Goal: Task Accomplishment & Management: Manage account settings

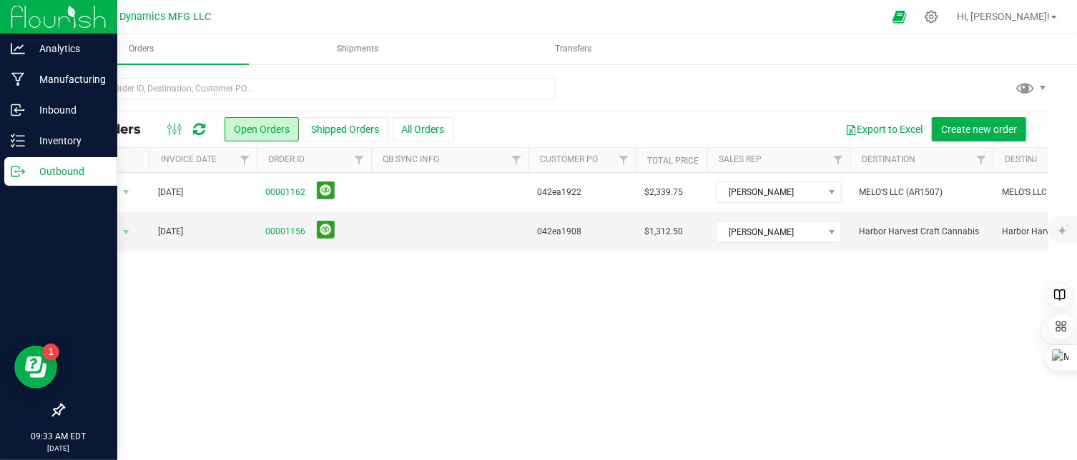
click at [11, 167] on icon at bounding box center [18, 171] width 14 height 14
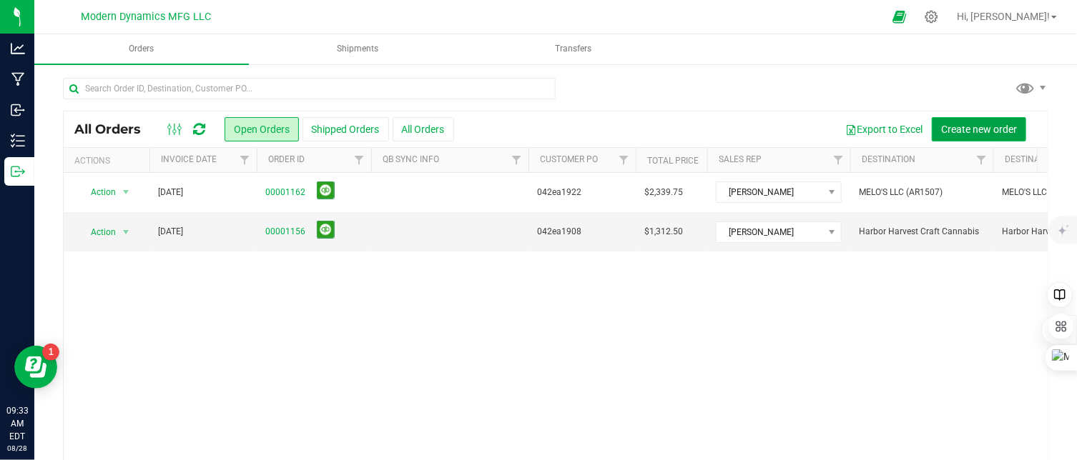
click at [961, 124] on span "Create new order" at bounding box center [979, 129] width 76 height 11
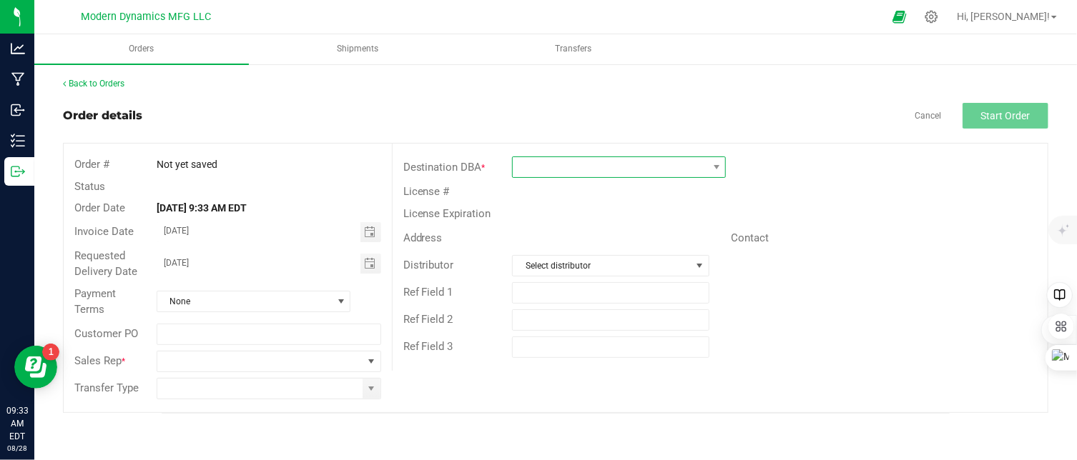
click at [534, 167] on span at bounding box center [610, 167] width 194 height 20
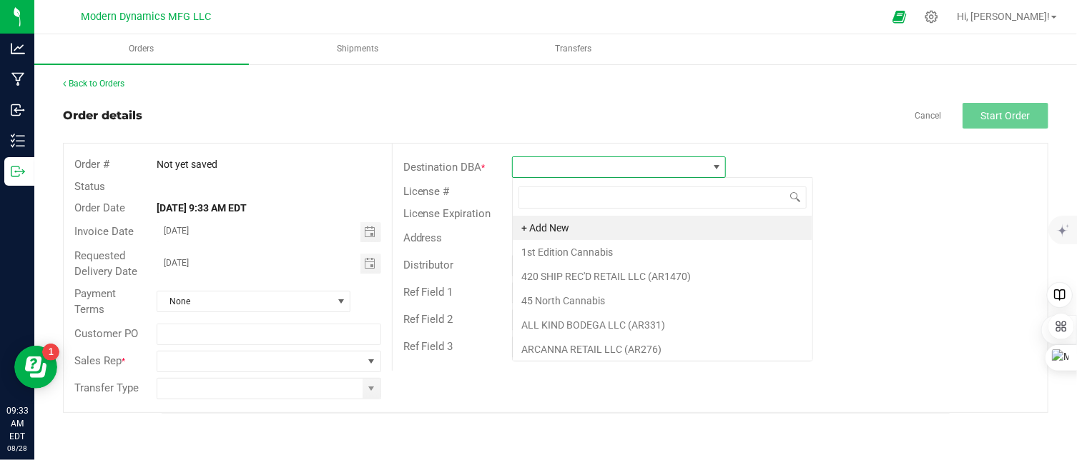
scroll to position [21, 214]
type input "st"
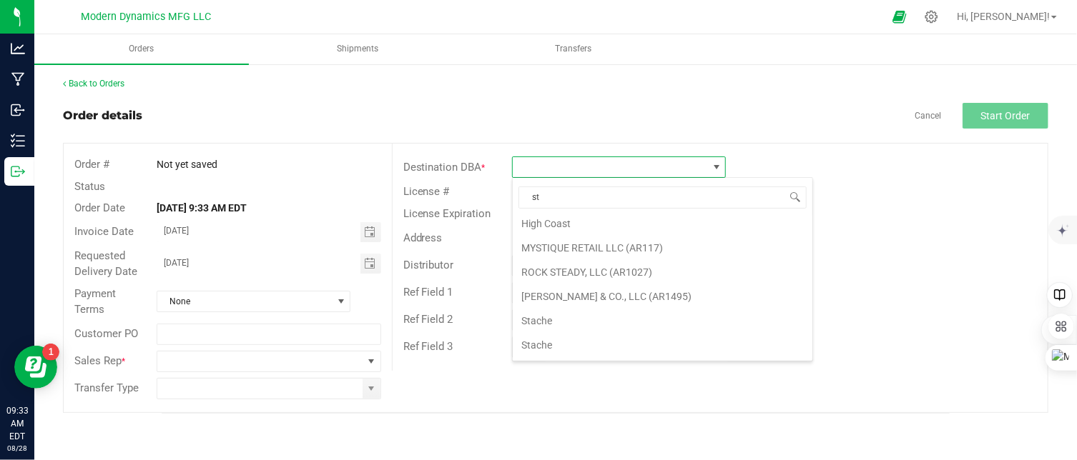
scroll to position [265, 0]
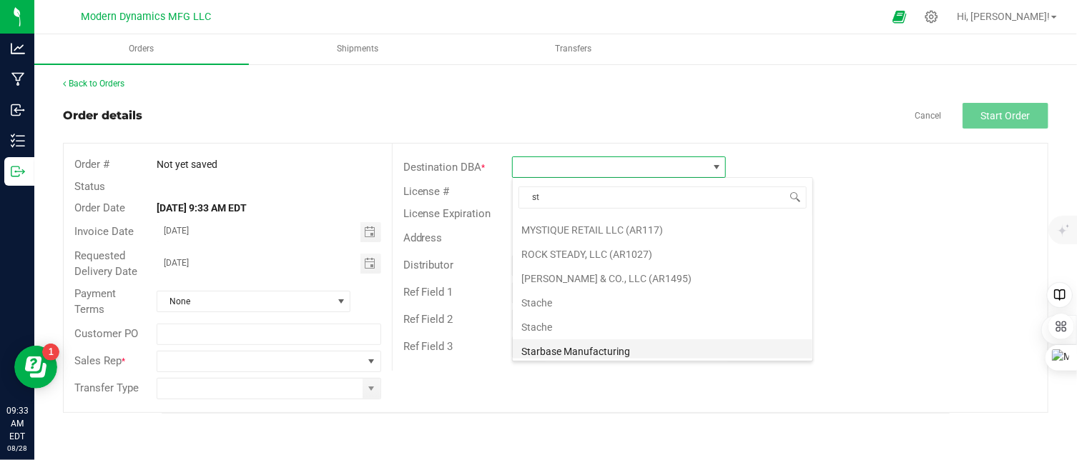
click at [586, 352] on li "Starbase Manufacturing" at bounding box center [663, 352] width 300 height 24
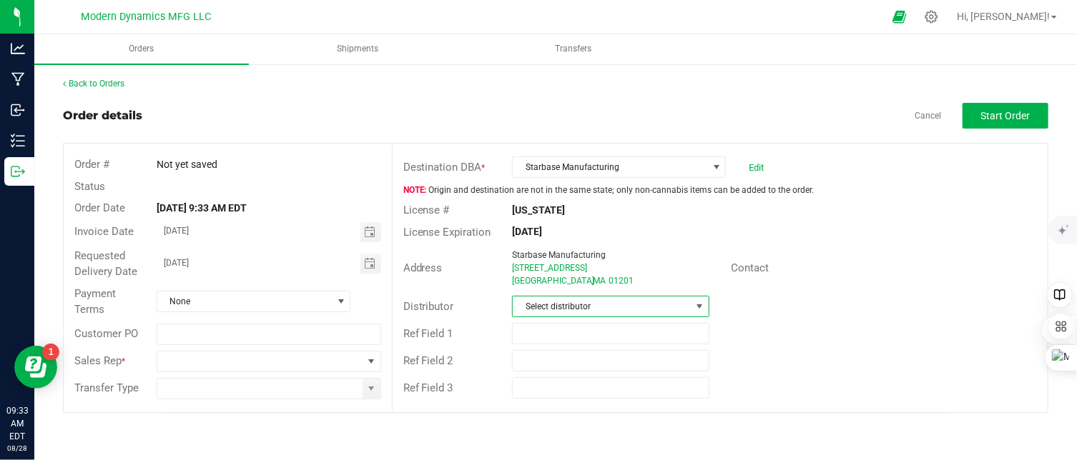
click at [603, 310] on span "Select distributor" at bounding box center [601, 307] width 177 height 20
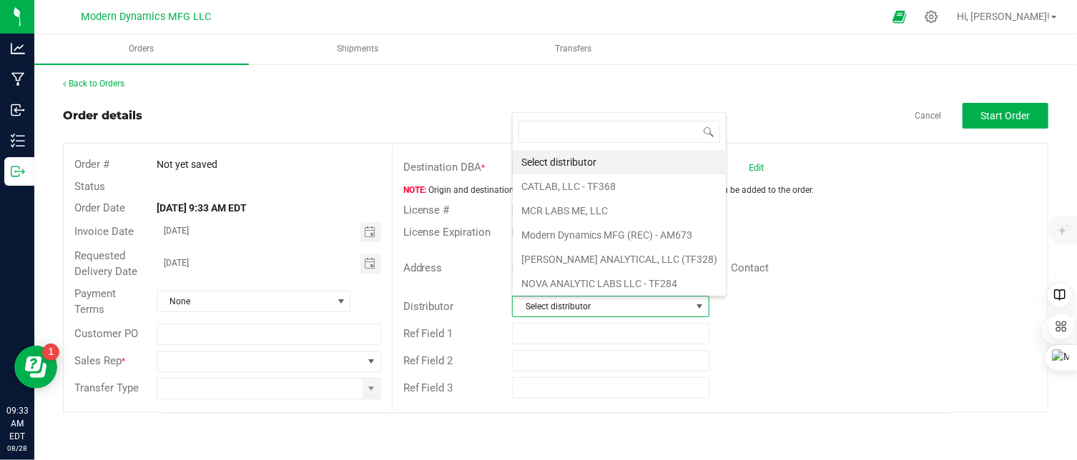
scroll to position [21, 194]
click at [590, 228] on li "Modern Dynamics MFG (REC) - AM673" at bounding box center [619, 235] width 213 height 24
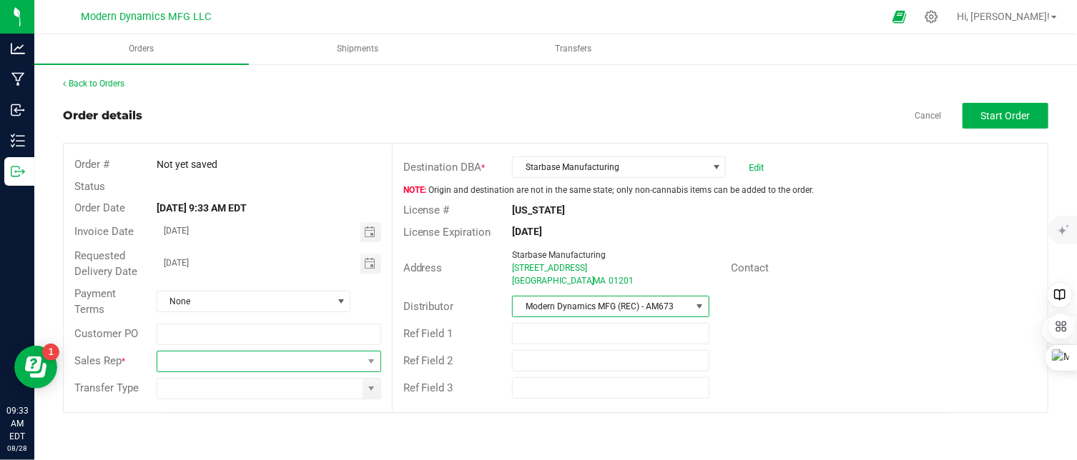
click at [249, 360] on span at bounding box center [259, 362] width 205 height 20
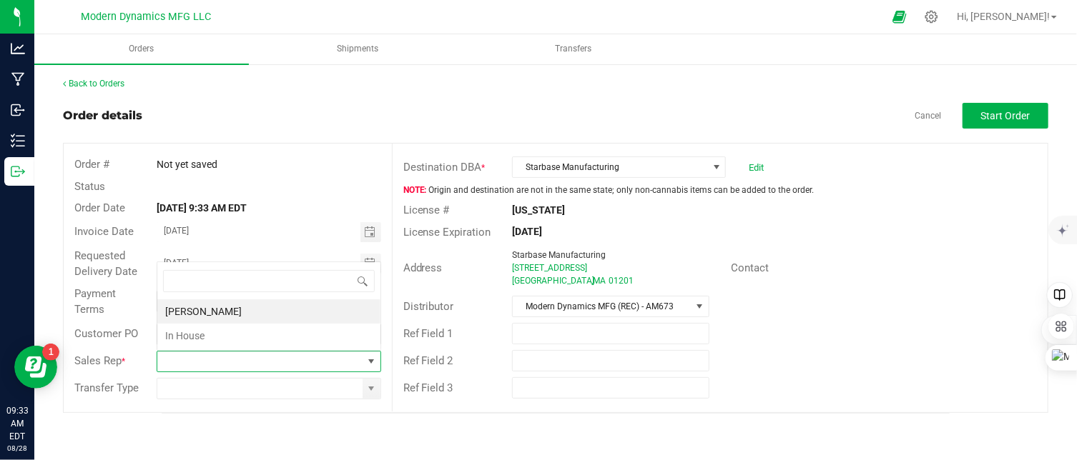
scroll to position [21, 224]
click at [239, 336] on li "In House" at bounding box center [268, 336] width 223 height 24
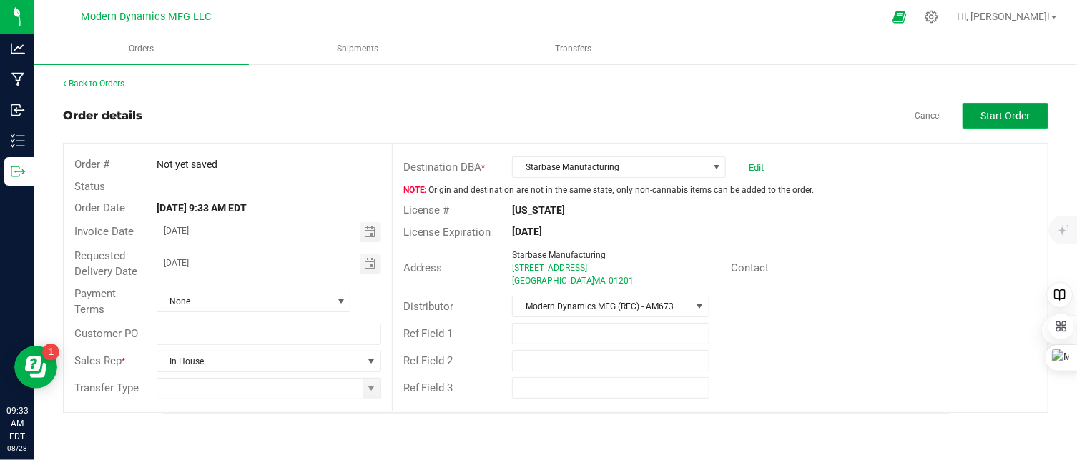
click at [991, 114] on span "Start Order" at bounding box center [1005, 115] width 49 height 11
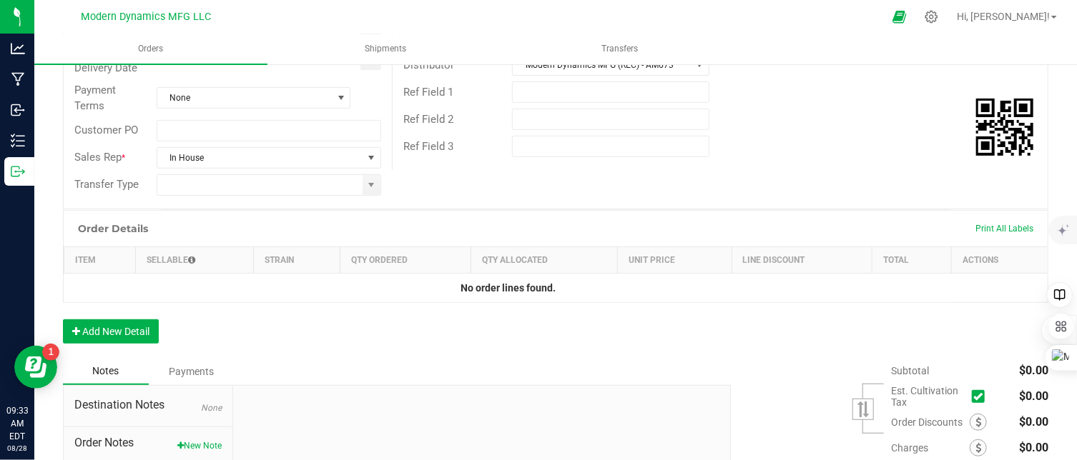
scroll to position [286, 0]
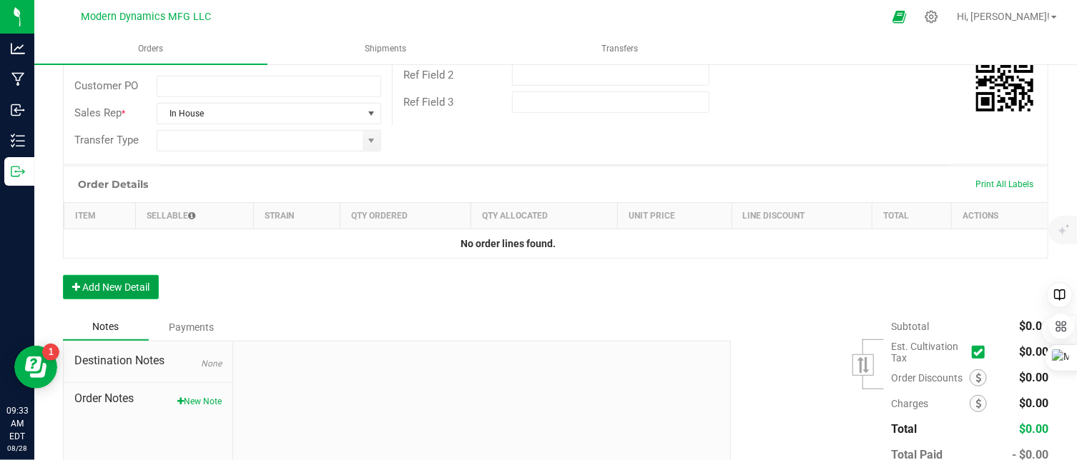
click at [140, 290] on button "Add New Detail" at bounding box center [111, 287] width 96 height 24
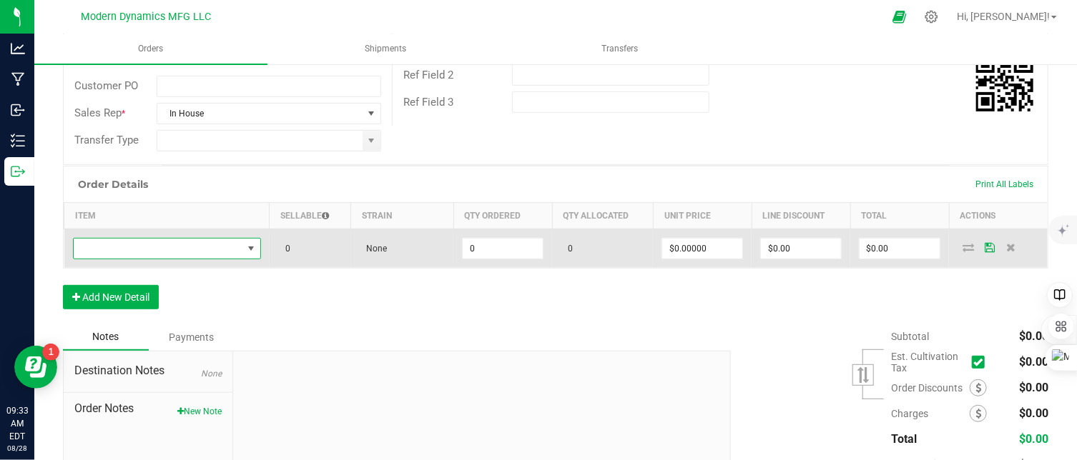
click at [152, 248] on span "NO DATA FOUND" at bounding box center [158, 249] width 169 height 20
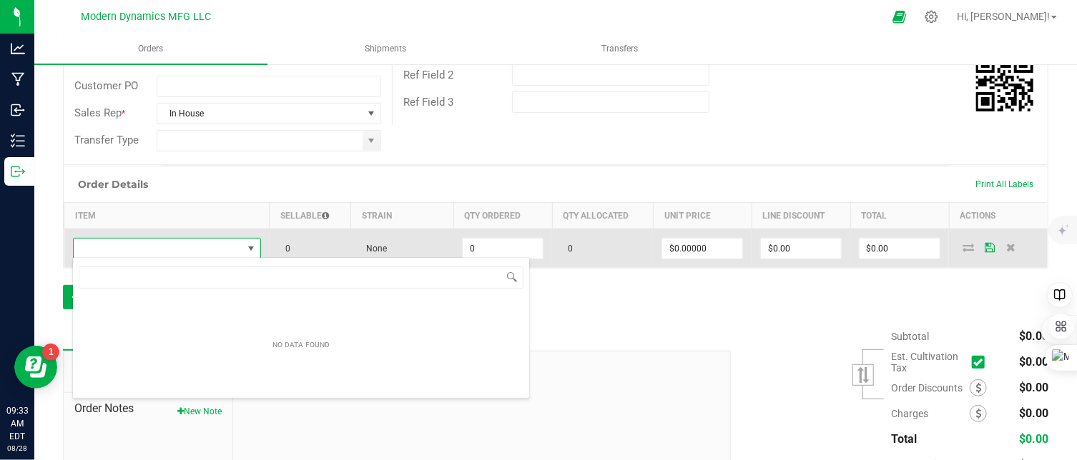
scroll to position [21, 183]
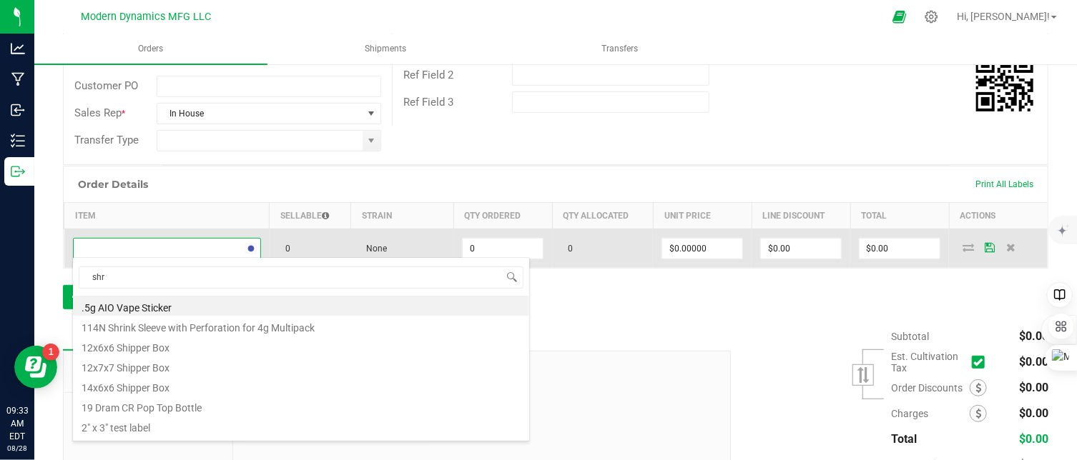
type input "shri"
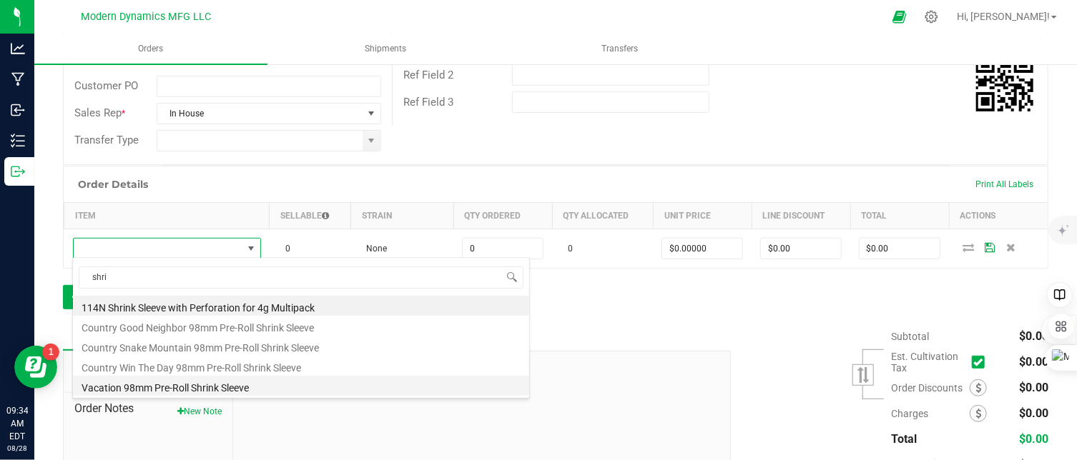
click at [224, 385] on li "Vacation 98mm Pre-Roll Shrink Sleeve" at bounding box center [301, 386] width 456 height 20
type input "0 ea"
type input "$0.14620"
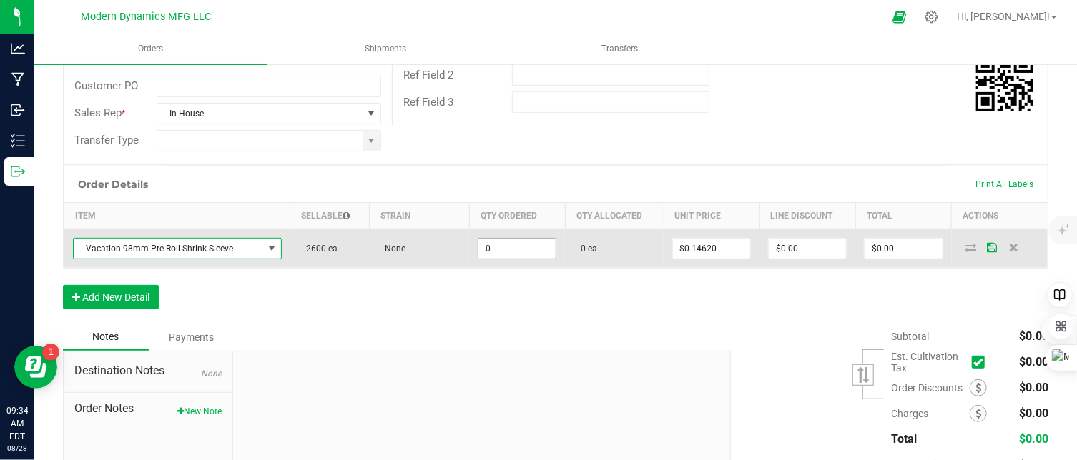
click at [514, 247] on input "0" at bounding box center [516, 249] width 77 height 20
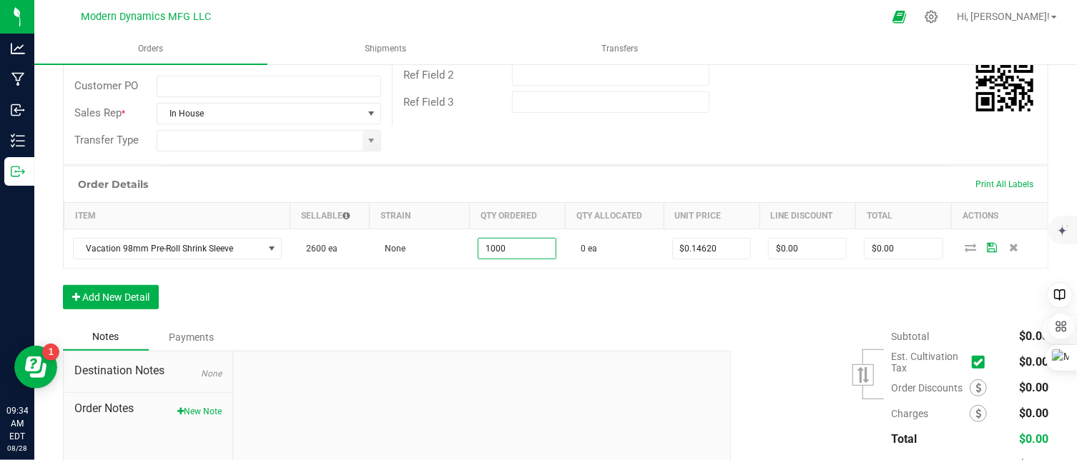
type input "1000 ea"
type input "$146.20"
click at [589, 291] on div "Order Details Print All Labels Item Sellable Strain Qty Ordered Qty Allocated U…" at bounding box center [555, 245] width 985 height 158
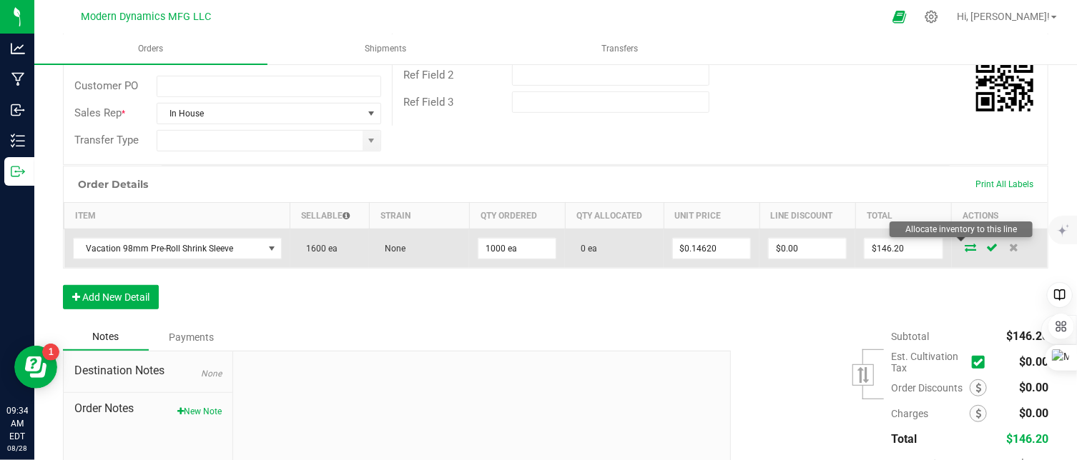
click at [965, 244] on icon at bounding box center [970, 247] width 11 height 9
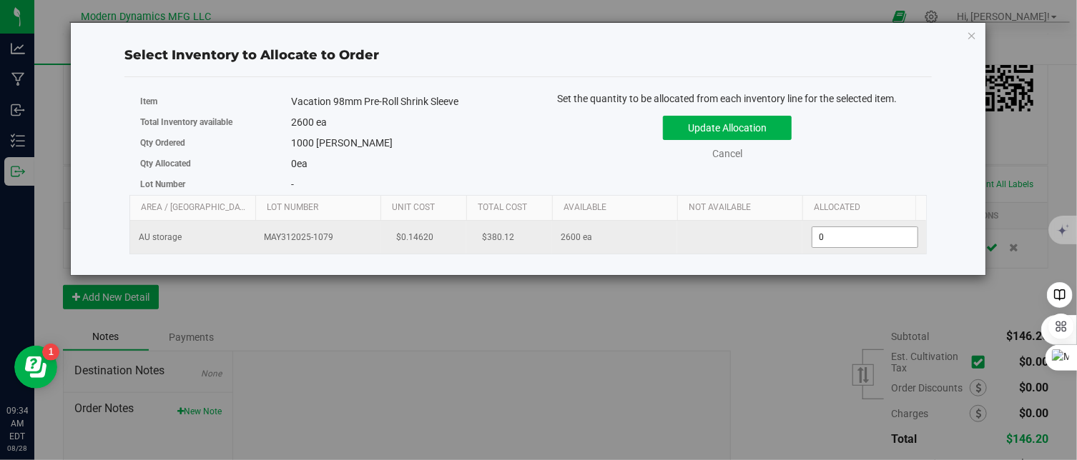
click at [864, 242] on span "0 0" at bounding box center [864, 237] width 107 height 21
drag, startPoint x: 864, startPoint y: 242, endPoint x: 801, endPoint y: 243, distance: 62.9
click at [801, 243] on td "0 0" at bounding box center [863, 237] width 125 height 33
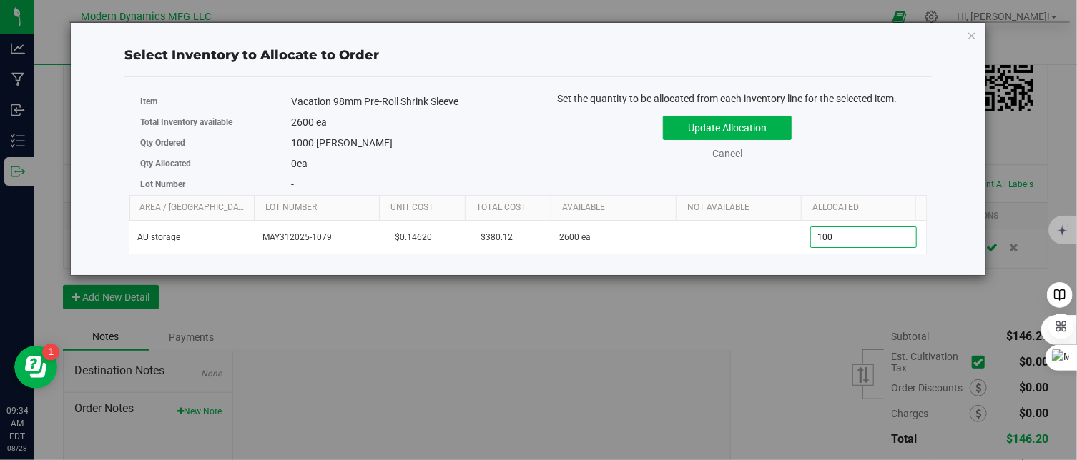
type input "1000"
type input "1,000"
click at [841, 51] on div "Select Inventory to Allocate to Order" at bounding box center [527, 55] width 807 height 19
click at [715, 123] on button "Update Allocation" at bounding box center [727, 128] width 129 height 24
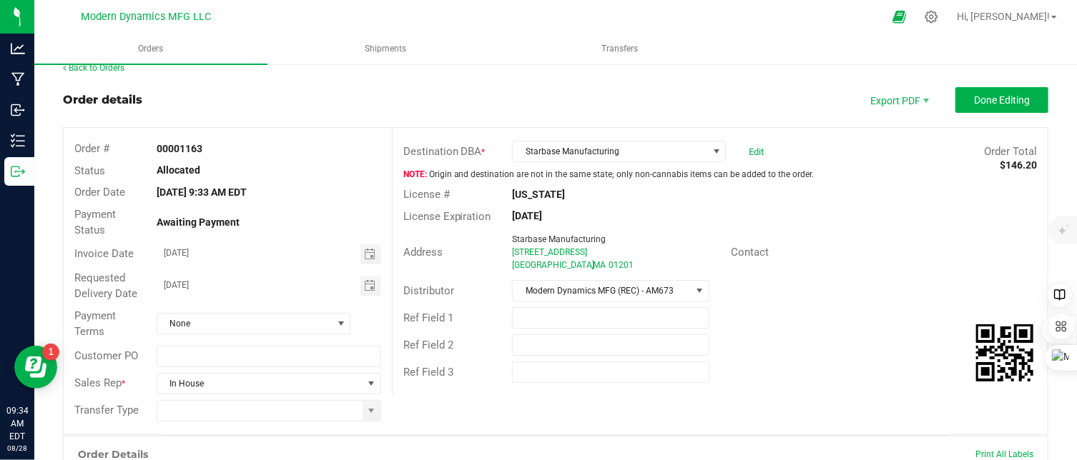
scroll to position [0, 0]
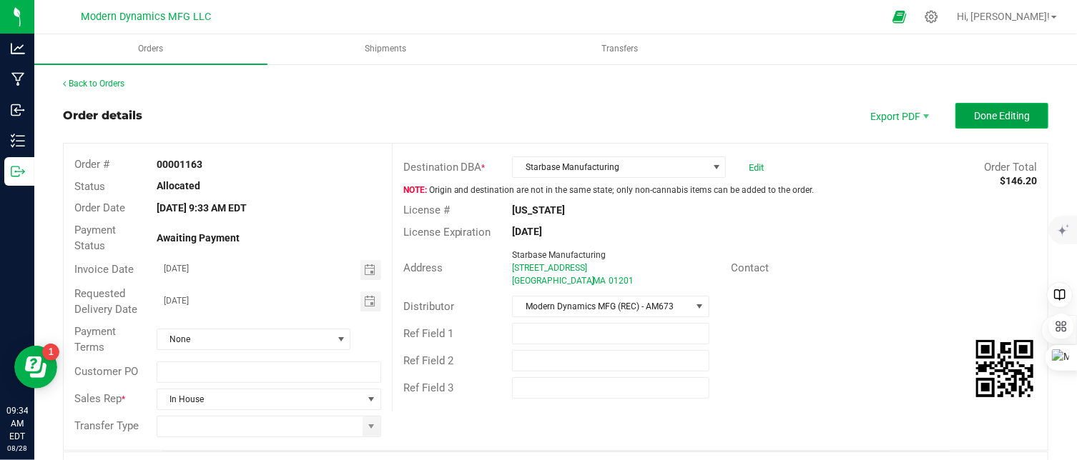
click at [984, 116] on span "Done Editing" at bounding box center [1002, 115] width 56 height 11
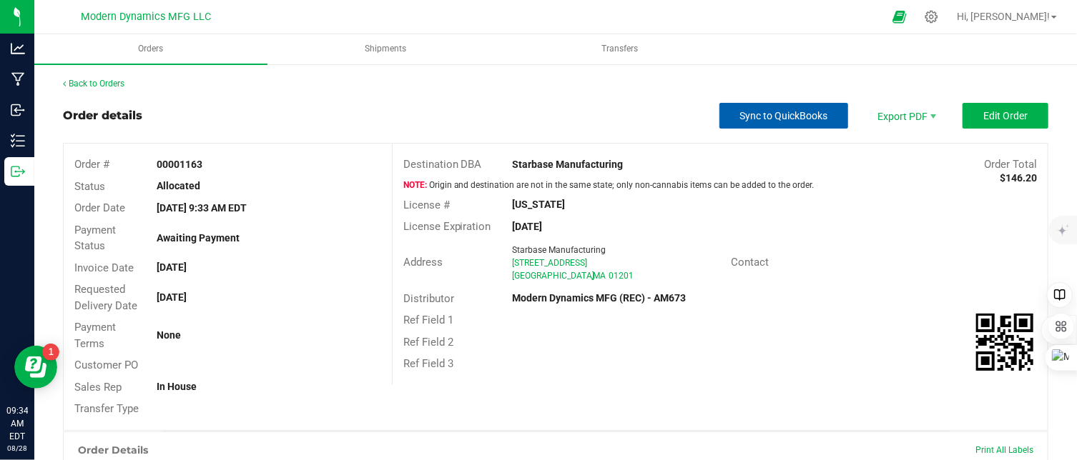
click at [775, 122] on button "Sync to QuickBooks" at bounding box center [783, 116] width 129 height 26
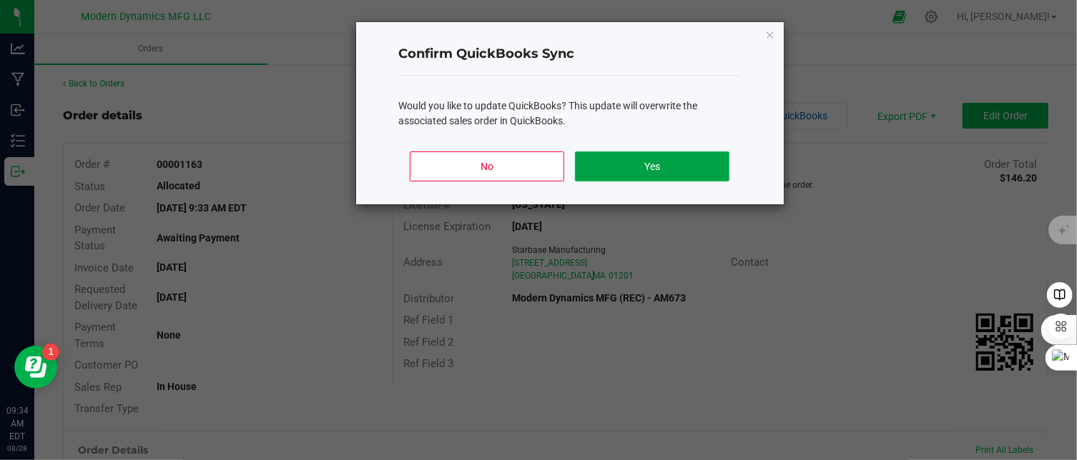
click at [614, 162] on button "Yes" at bounding box center [652, 167] width 154 height 30
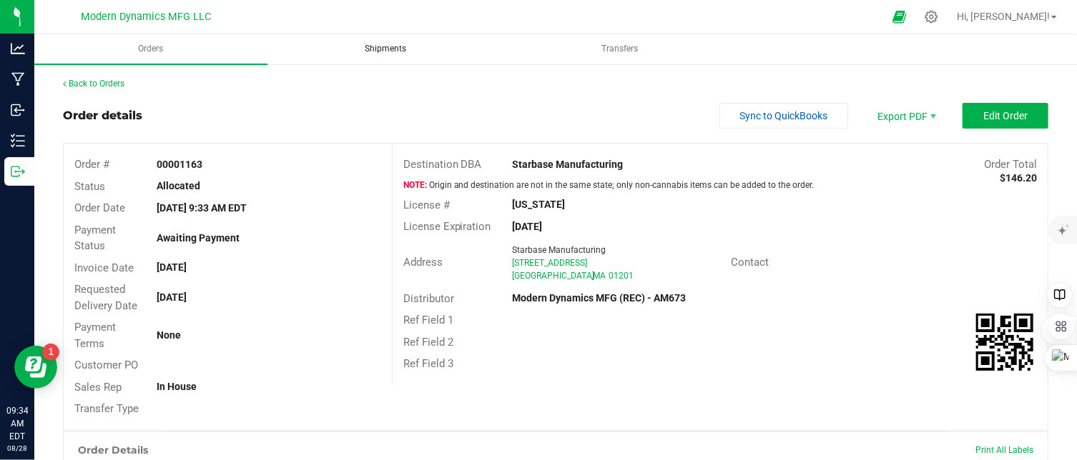
click at [397, 48] on span "Shipments" at bounding box center [385, 49] width 80 height 12
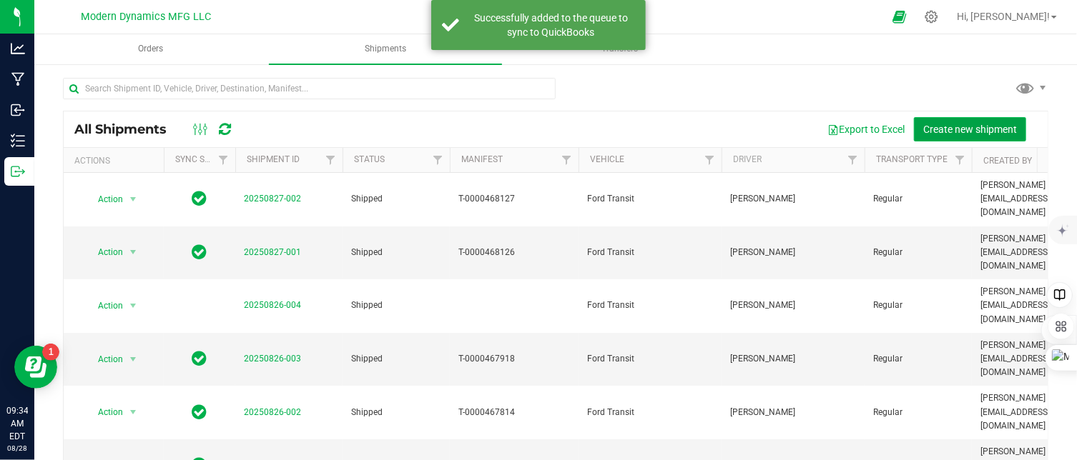
click at [984, 124] on span "Create new shipment" at bounding box center [970, 129] width 94 height 11
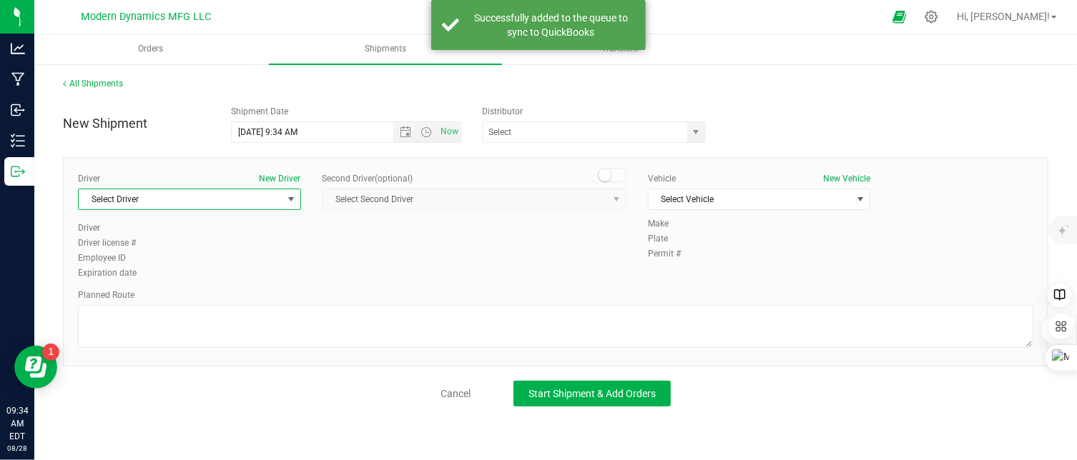
click at [211, 202] on span "Select Driver" at bounding box center [181, 199] width 204 height 20
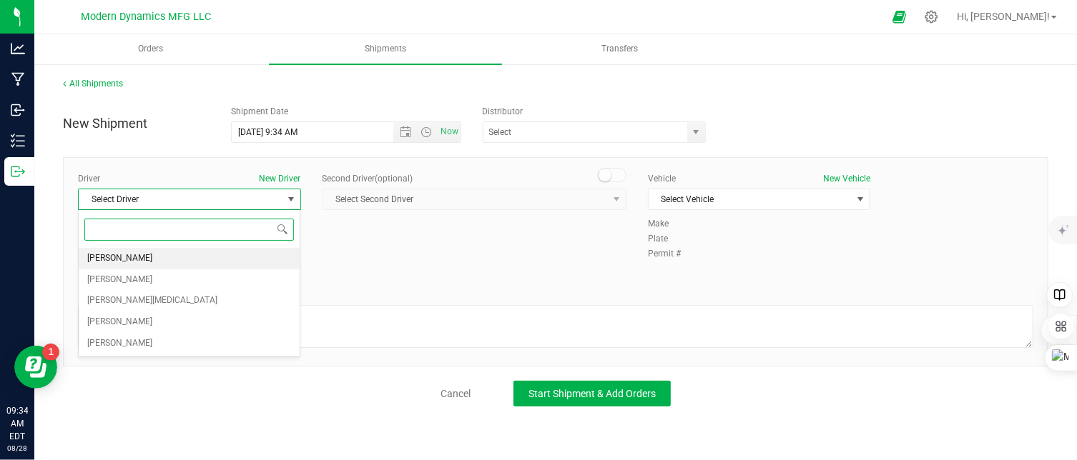
click at [188, 254] on li "[PERSON_NAME]" at bounding box center [190, 258] width 222 height 21
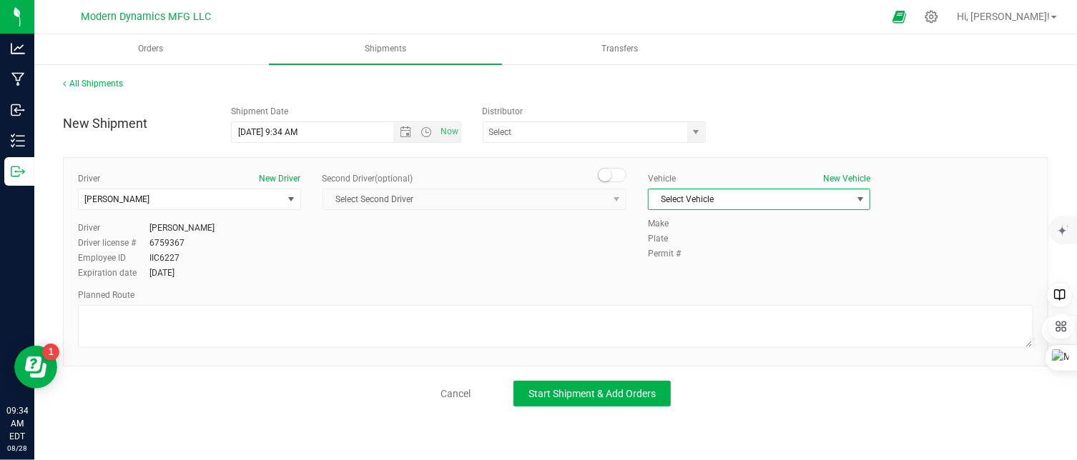
click at [710, 199] on span "Select Vehicle" at bounding box center [750, 199] width 204 height 20
click at [701, 242] on li "Ford Transit" at bounding box center [759, 244] width 222 height 21
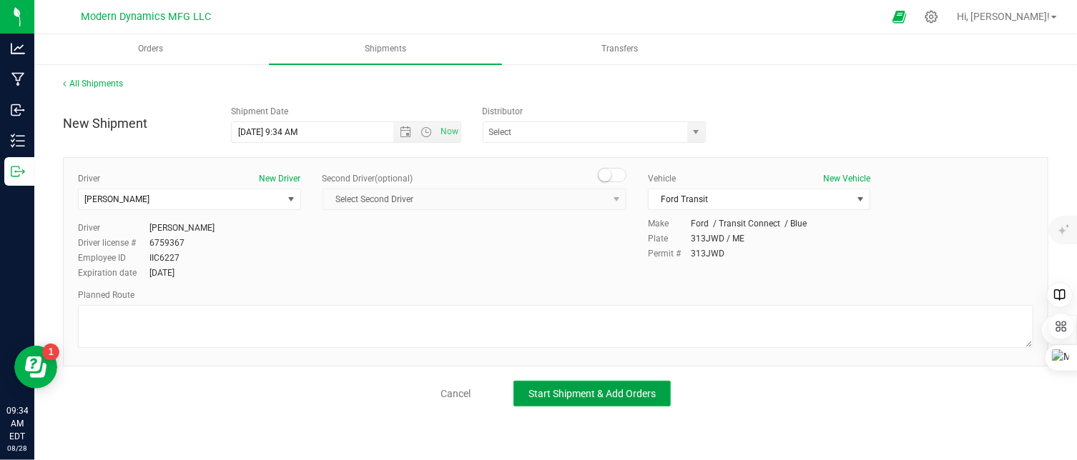
click at [586, 392] on span "Start Shipment & Add Orders" at bounding box center [591, 393] width 127 height 11
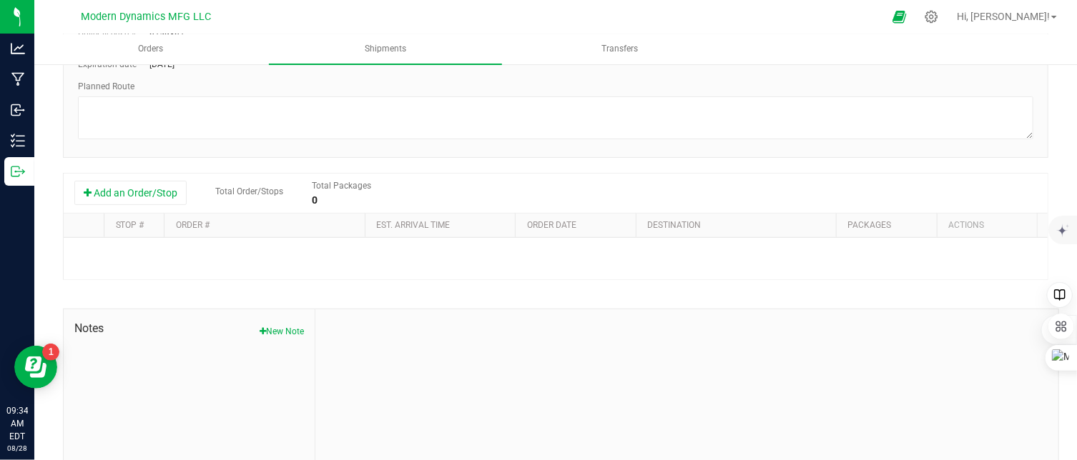
scroll to position [214, 0]
click at [143, 198] on button "Add an Order/Stop" at bounding box center [130, 192] width 112 height 24
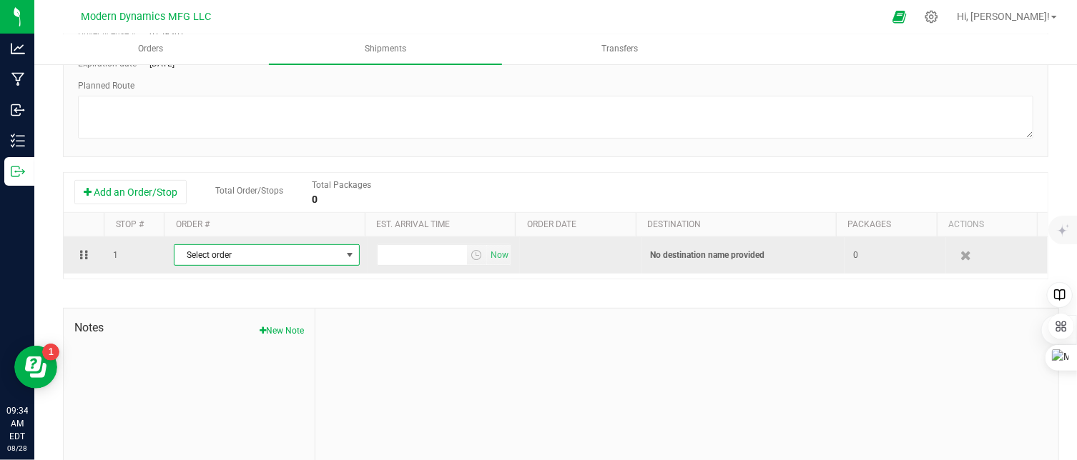
click at [222, 257] on span "Select order" at bounding box center [257, 255] width 167 height 20
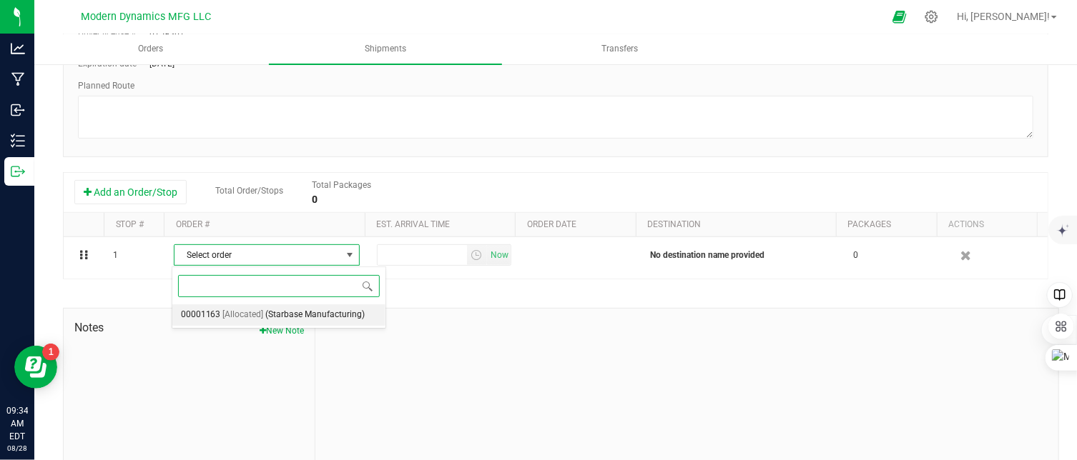
click at [241, 312] on span "[Allocated]" at bounding box center [243, 315] width 41 height 19
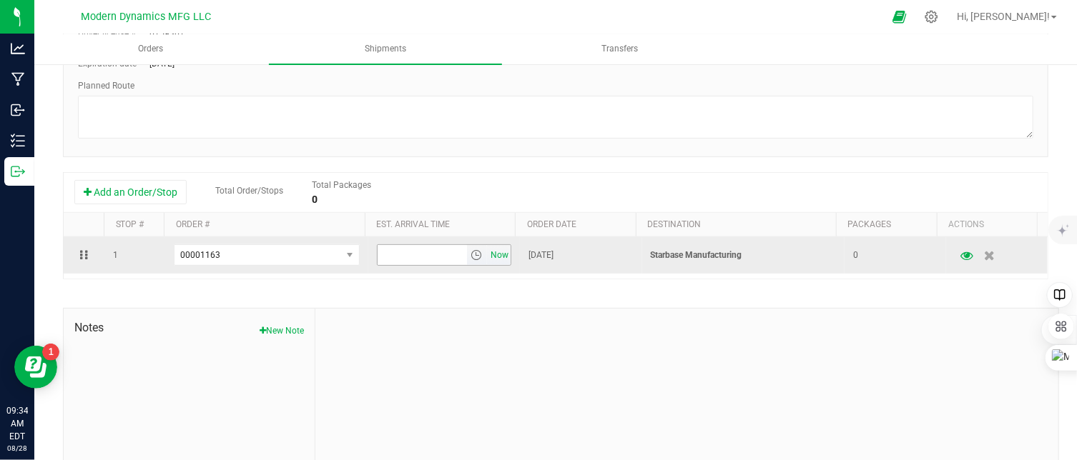
click at [493, 257] on span "Now" at bounding box center [500, 255] width 24 height 21
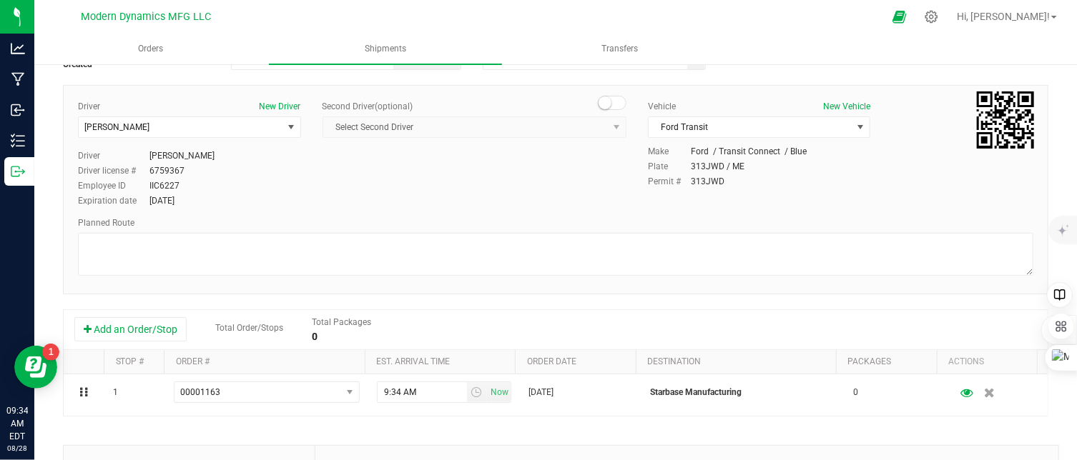
scroll to position [0, 0]
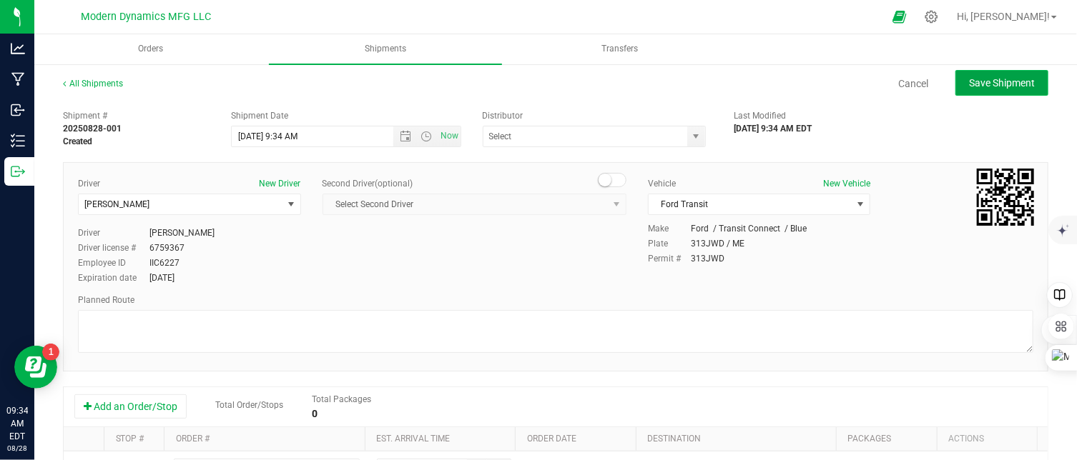
click at [975, 85] on span "Save Shipment" at bounding box center [1002, 82] width 66 height 11
type input "[DATE] 1:34 PM"
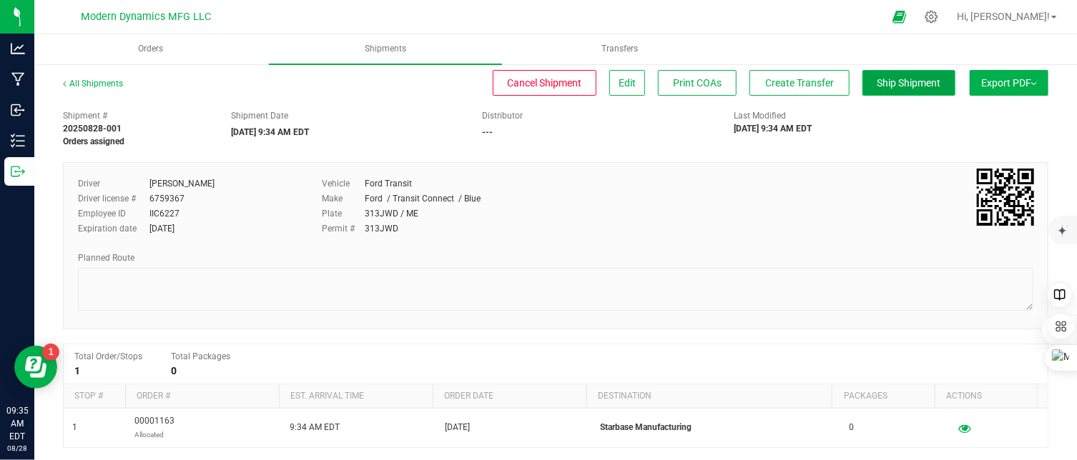
click at [891, 77] on span "Ship Shipment" at bounding box center [909, 82] width 64 height 11
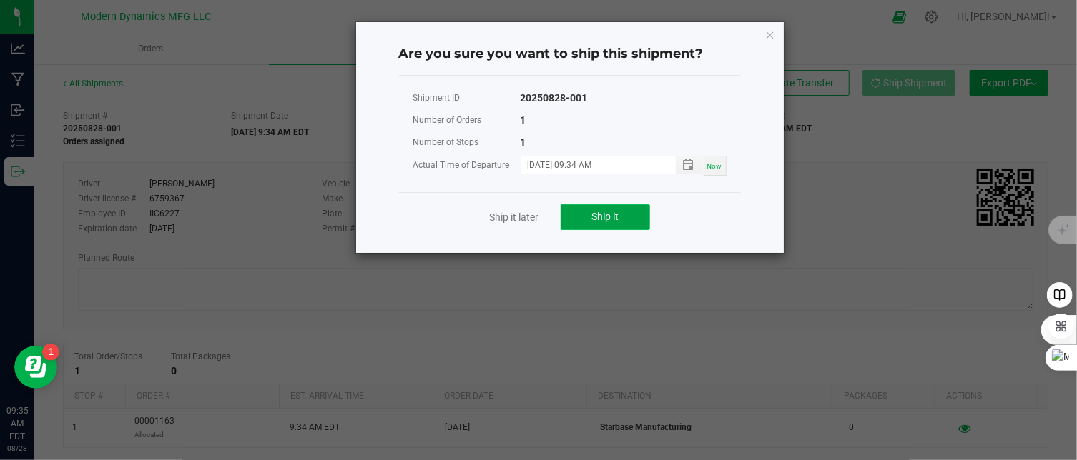
click at [624, 217] on button "Ship it" at bounding box center [604, 217] width 89 height 26
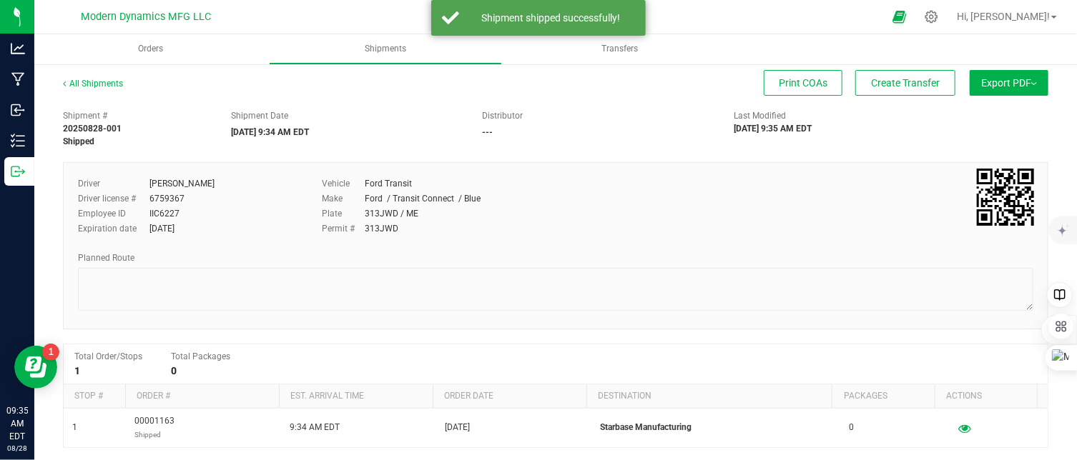
click at [1025, 79] on span "Export PDF" at bounding box center [1009, 82] width 56 height 11
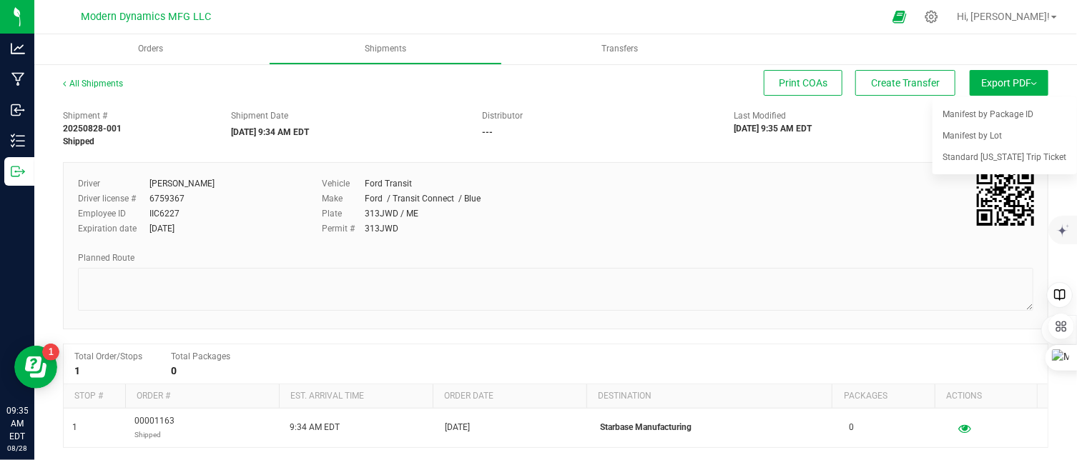
click at [849, 106] on div "Shipment # 20250828-001 Shipped Shipment Date [DATE] 9:34 AM EDT Distributor --…" at bounding box center [555, 125] width 1007 height 45
click at [894, 129] on div "Shipment # 20250828-001 Shipped Shipment Date [DATE] 9:34 AM EDT Distributor --…" at bounding box center [555, 125] width 1007 height 45
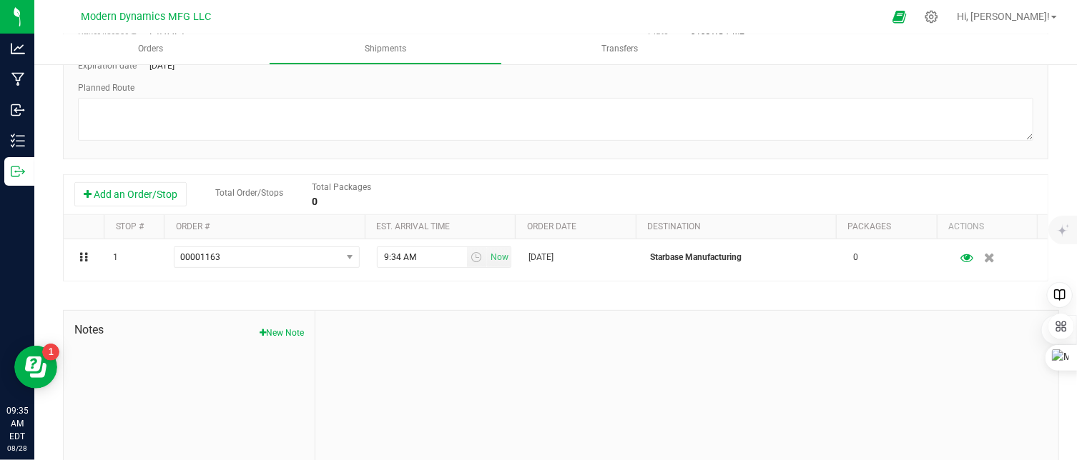
scroll to position [214, 0]
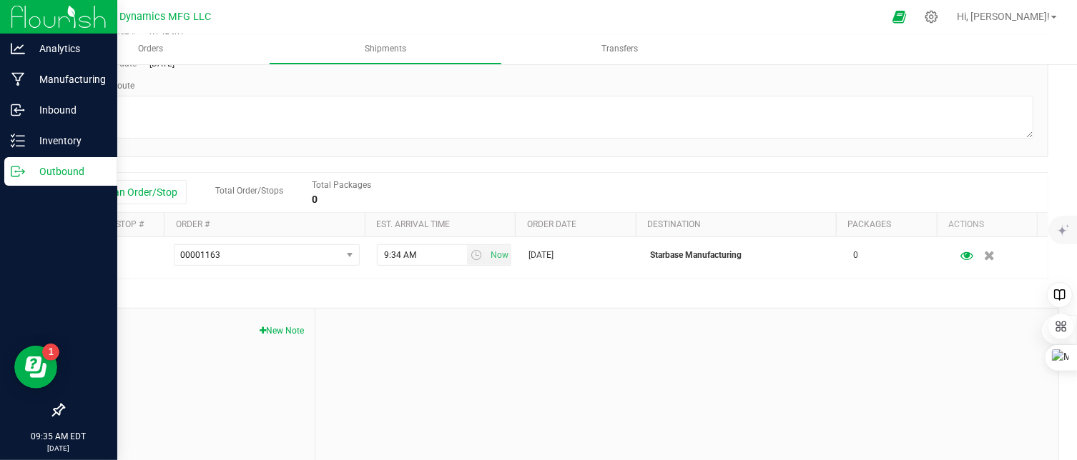
click at [14, 171] on icon at bounding box center [18, 171] width 14 height 14
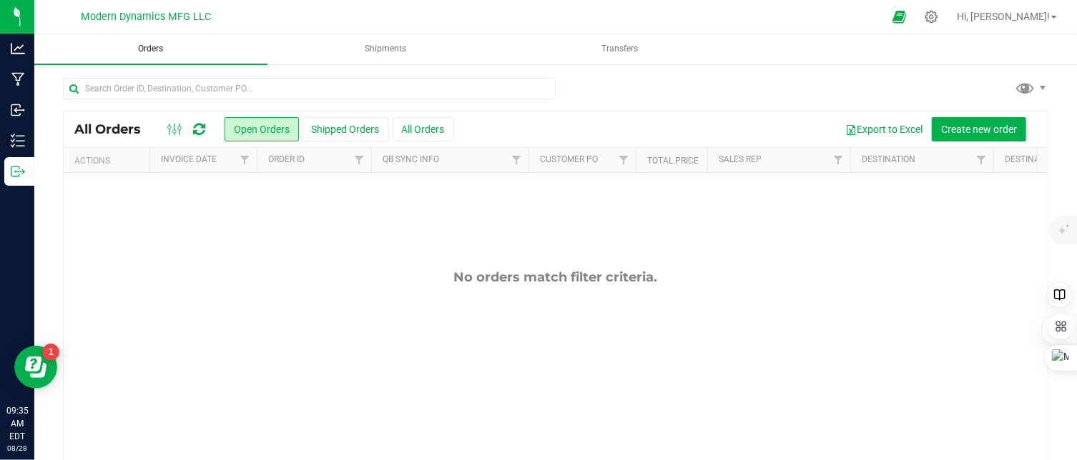
click at [157, 48] on span "Orders" at bounding box center [151, 49] width 64 height 12
click at [363, 131] on button "Shipped Orders" at bounding box center [345, 129] width 86 height 24
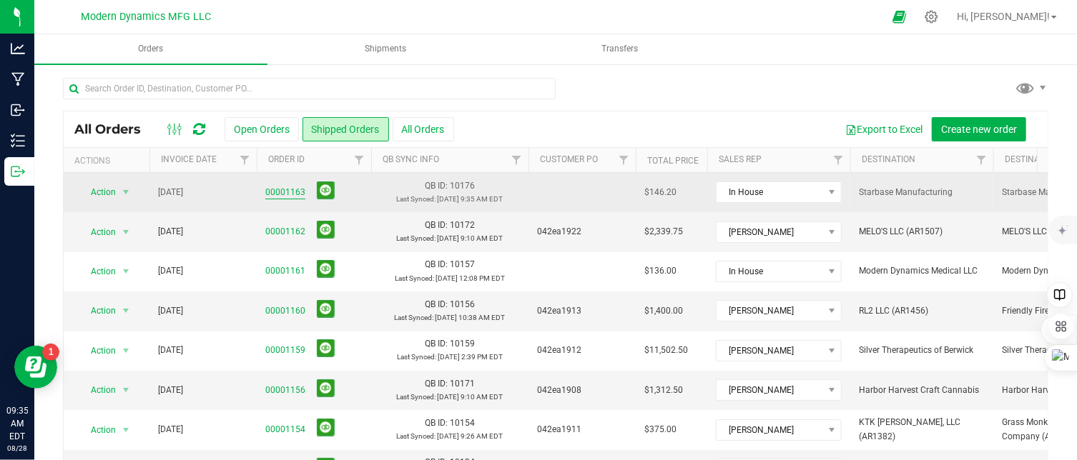
click at [285, 188] on link "00001163" at bounding box center [285, 193] width 40 height 14
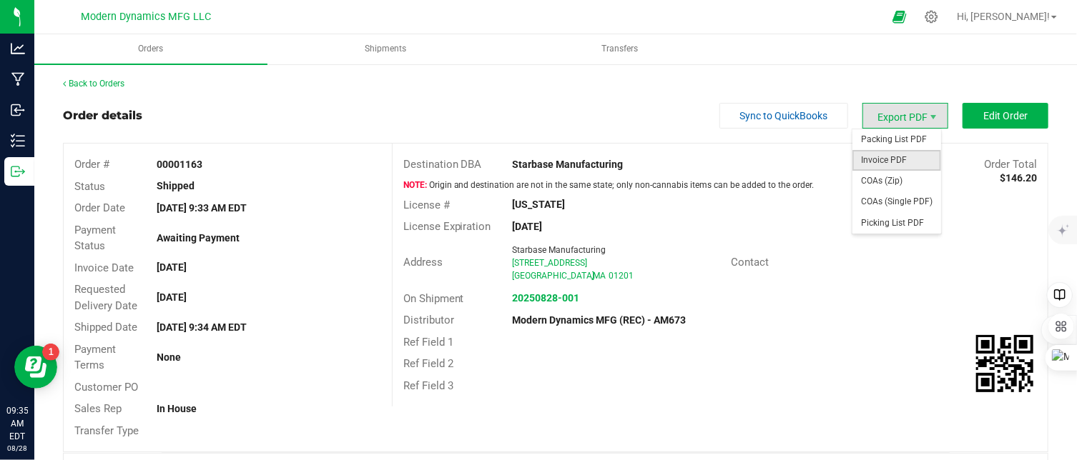
click at [896, 159] on span "Invoice PDF" at bounding box center [896, 160] width 89 height 21
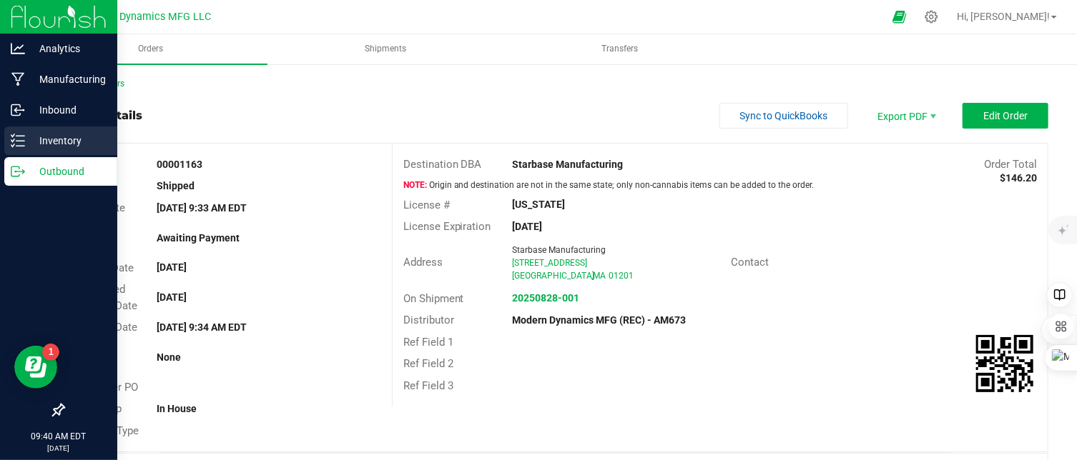
click at [19, 138] on icon at bounding box center [18, 141] width 14 height 14
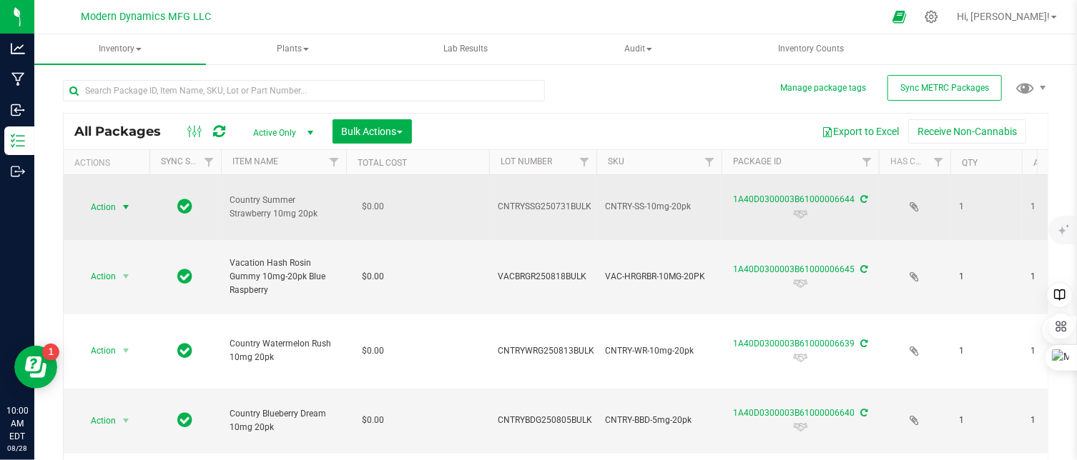
click at [124, 205] on span "select" at bounding box center [125, 207] width 11 height 11
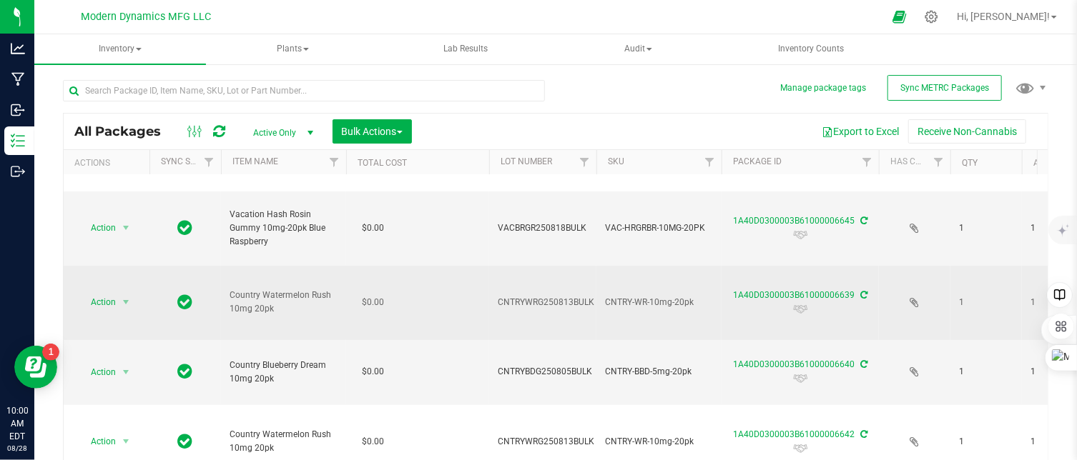
scroll to position [71, 0]
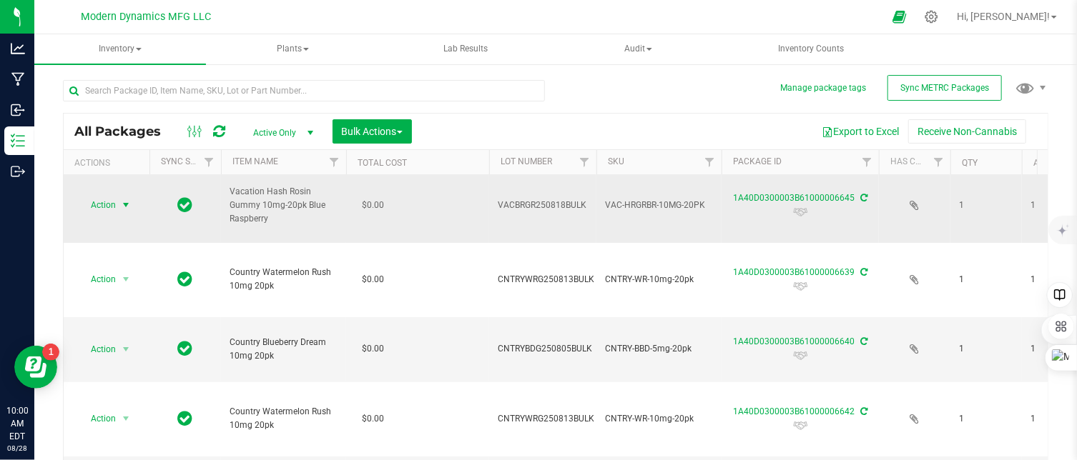
click at [126, 204] on span "select" at bounding box center [125, 204] width 11 height 11
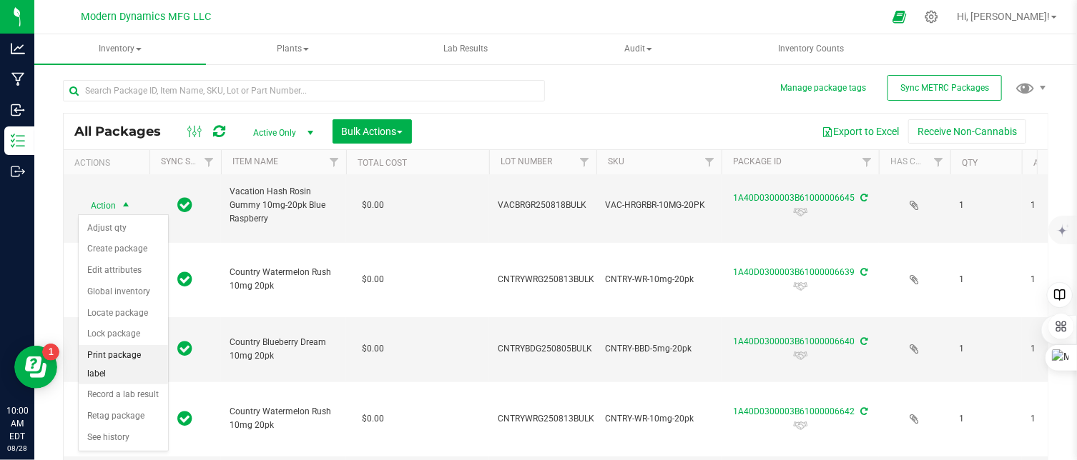
click at [128, 350] on li "Print package label" at bounding box center [123, 364] width 89 height 39
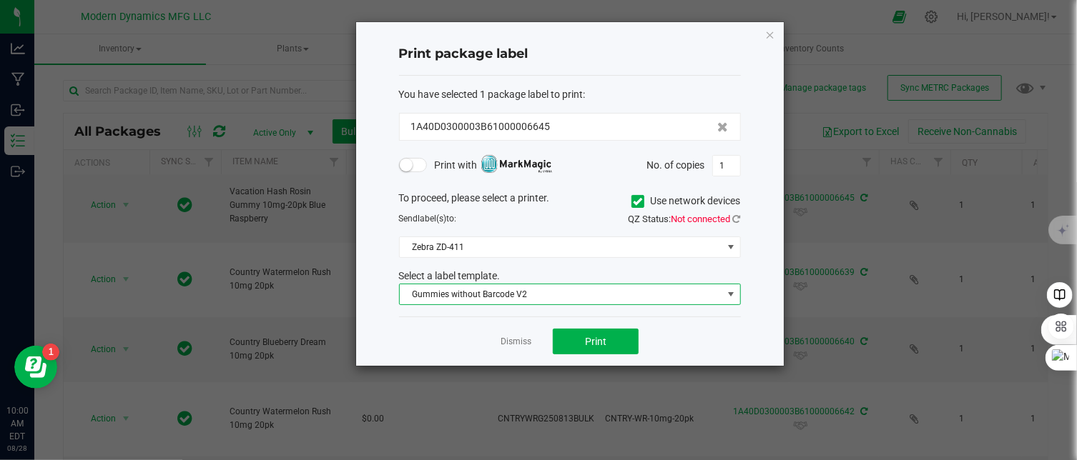
click at [511, 294] on span "Gummies without Barcode V2" at bounding box center [561, 295] width 322 height 20
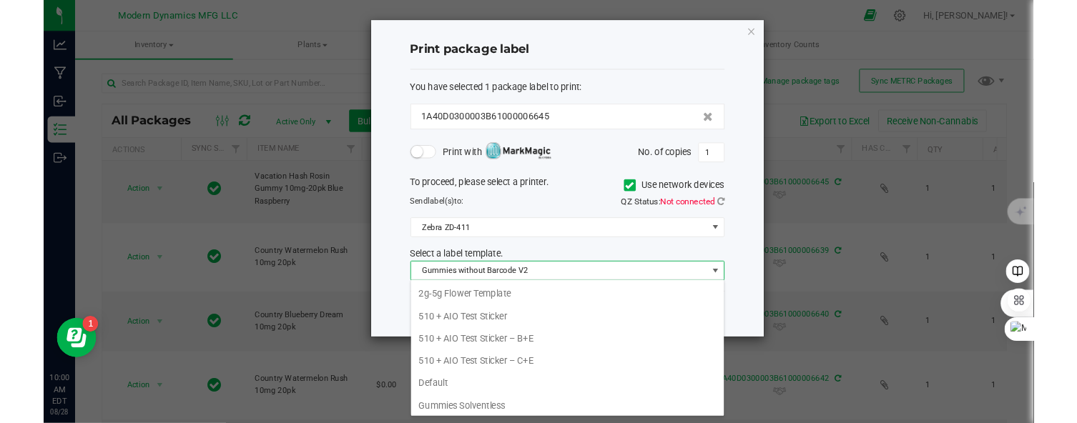
scroll to position [21, 342]
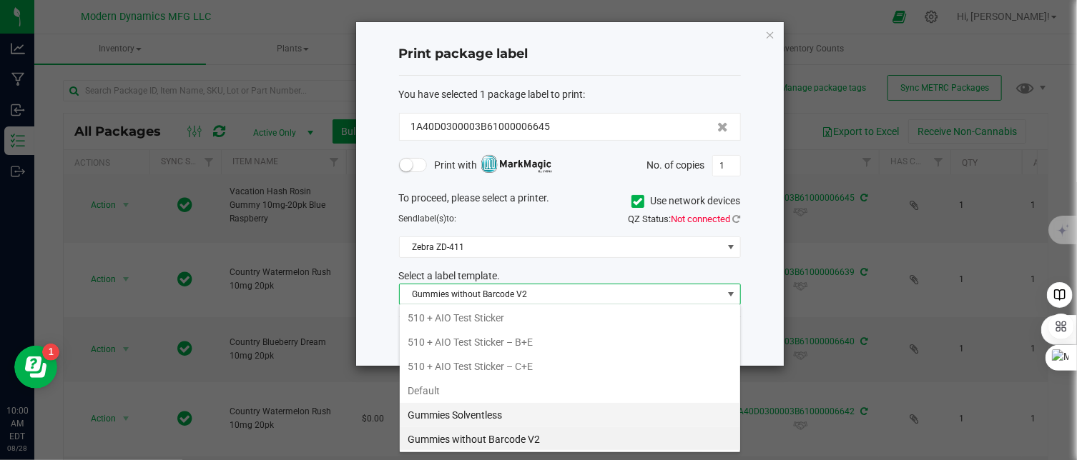
click at [523, 405] on li "Gummies Solventless" at bounding box center [570, 415] width 340 height 24
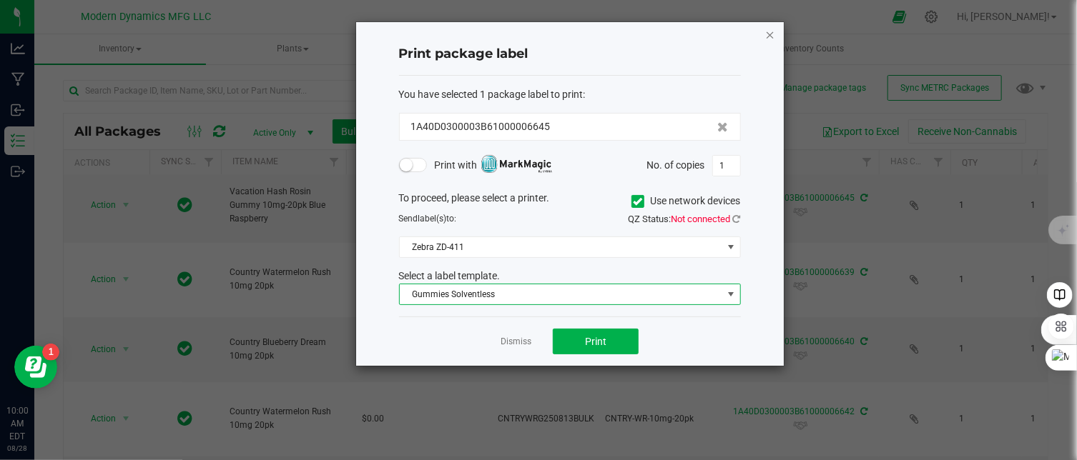
click at [770, 37] on icon "button" at bounding box center [770, 34] width 10 height 17
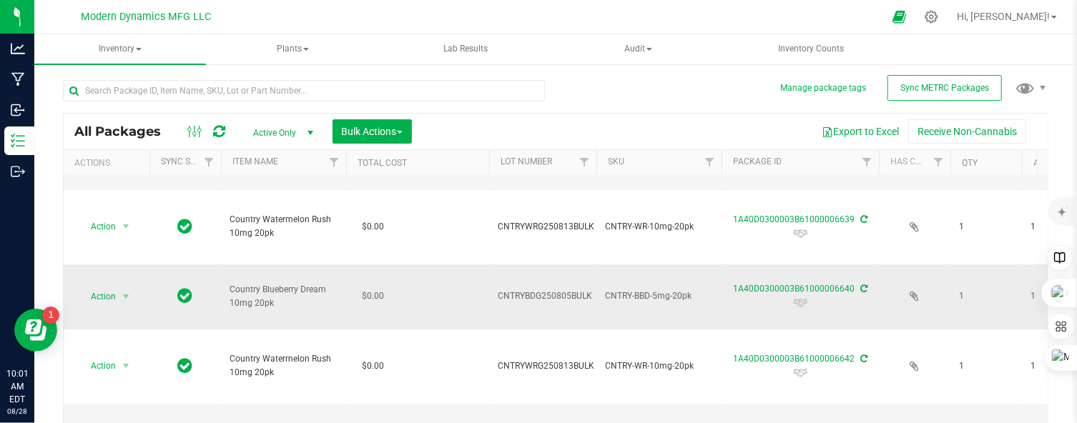
scroll to position [143, 0]
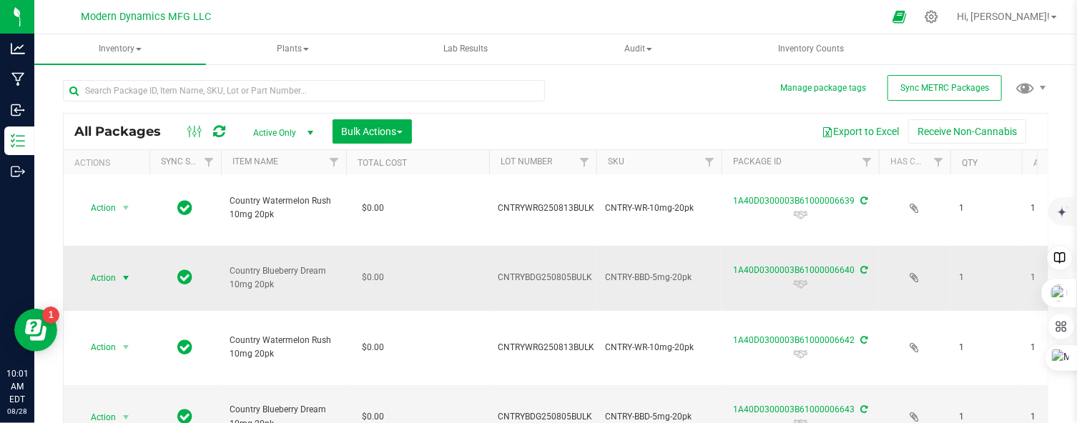
click at [126, 275] on span "select" at bounding box center [125, 277] width 11 height 11
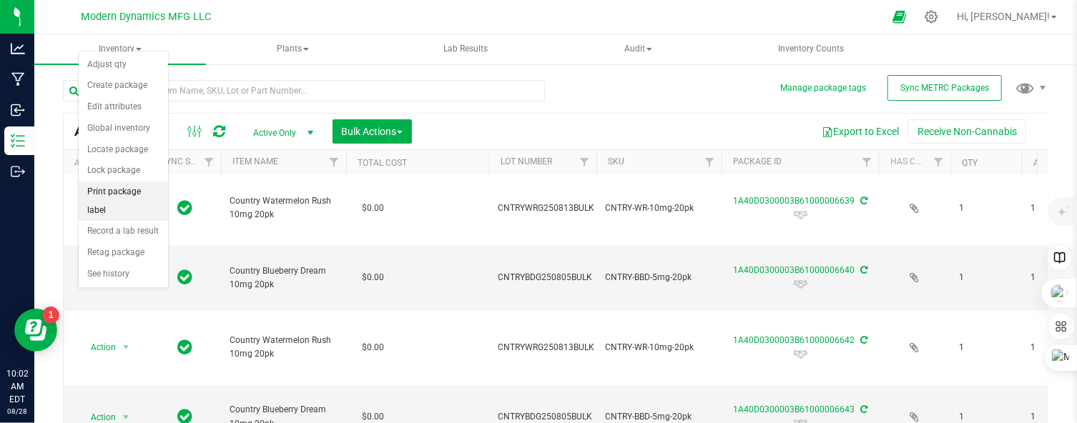
click at [127, 188] on li "Print package label" at bounding box center [123, 201] width 89 height 39
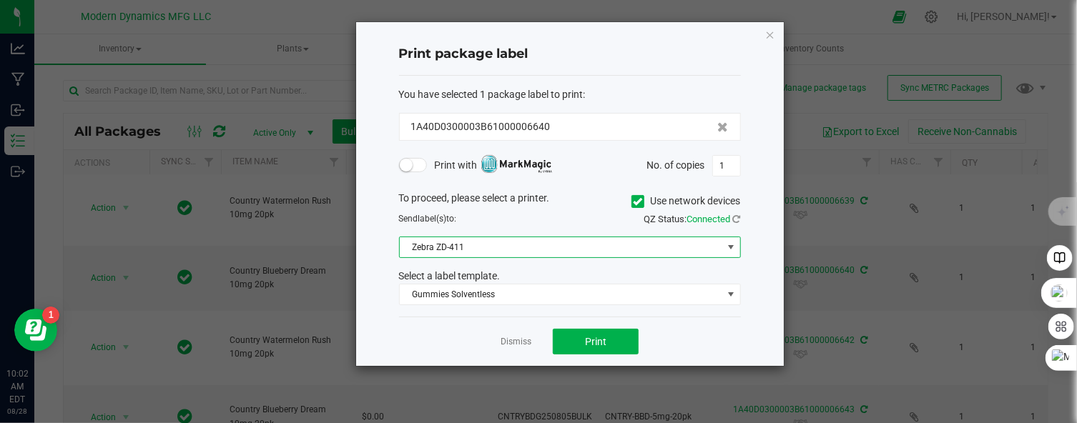
click at [526, 245] on span "Zebra ZD-411" at bounding box center [561, 247] width 322 height 20
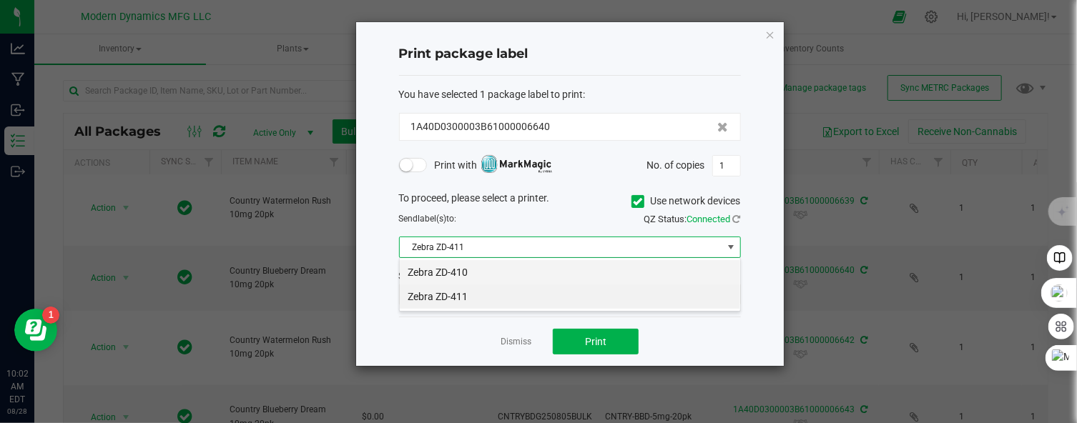
scroll to position [21, 342]
click at [520, 291] on li "Zebra ZD-411" at bounding box center [570, 297] width 340 height 24
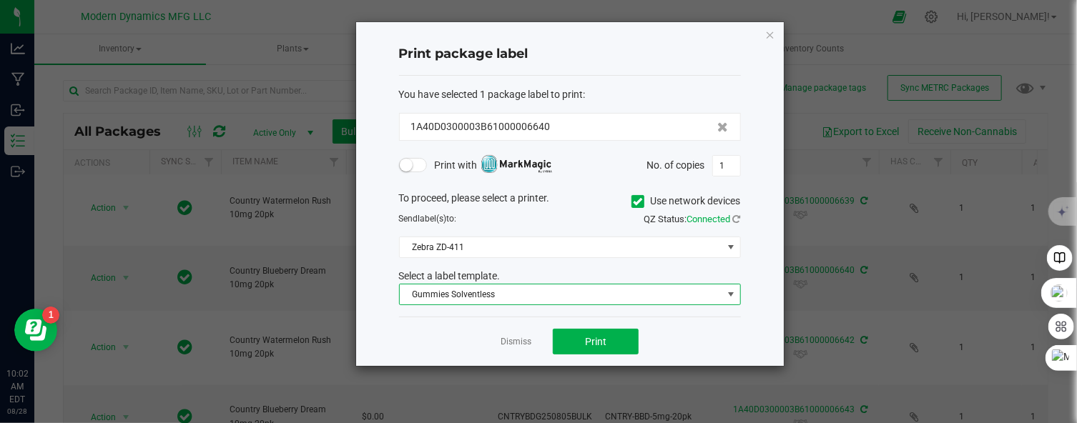
click at [487, 288] on span "Gummies Solventless" at bounding box center [561, 295] width 322 height 20
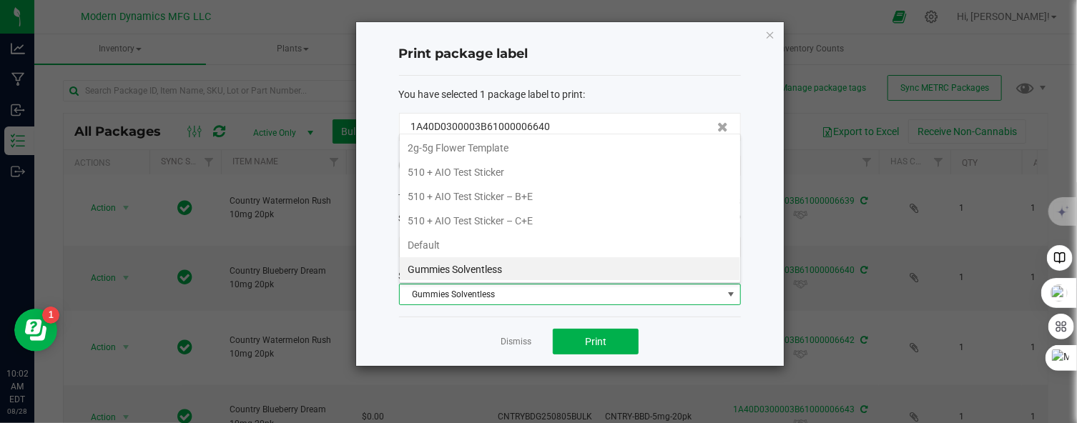
click at [498, 265] on li "Gummies Solventless" at bounding box center [570, 269] width 340 height 24
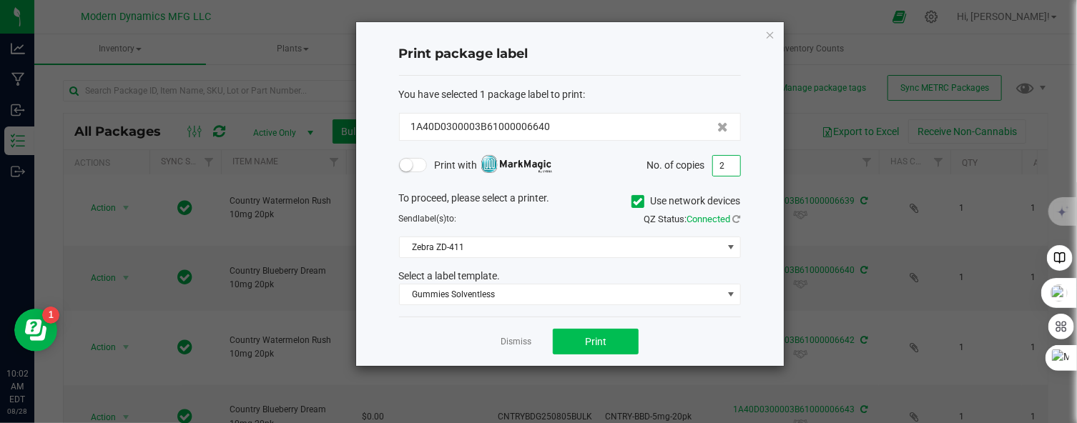
type input "2"
click at [612, 342] on button "Print" at bounding box center [596, 342] width 86 height 26
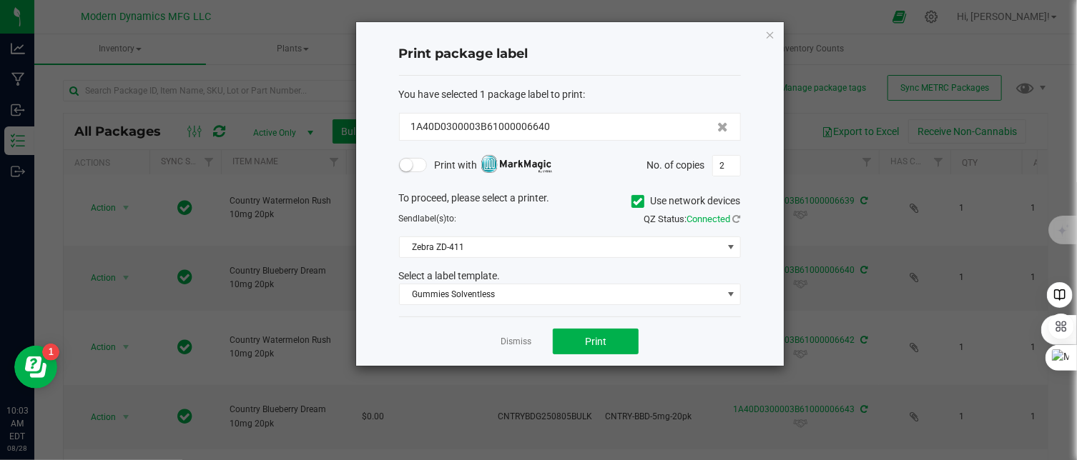
click at [21, 11] on ngb-modal-window "Print package label You have selected 1 package label to print : 1A40D0300003B6…" at bounding box center [543, 230] width 1087 height 460
click at [771, 31] on icon "button" at bounding box center [770, 34] width 10 height 17
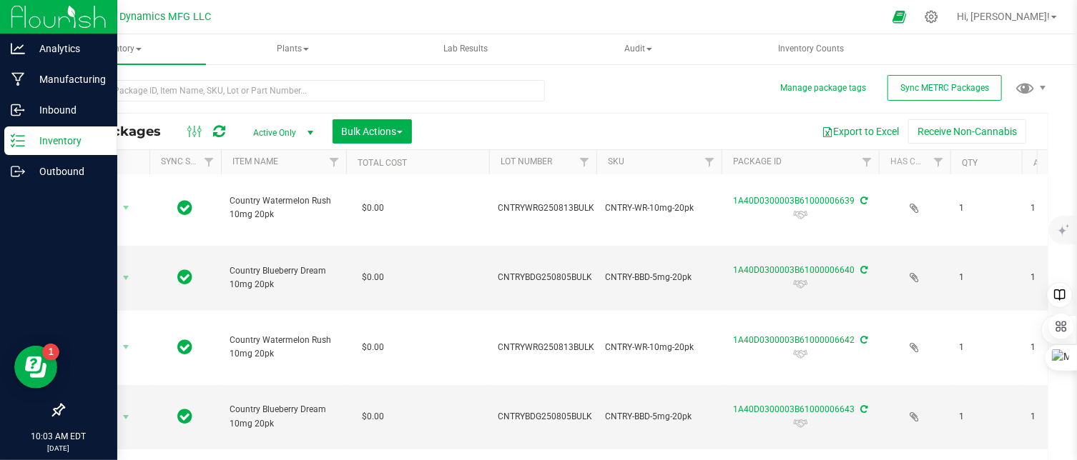
click at [34, 16] on img at bounding box center [59, 17] width 96 height 34
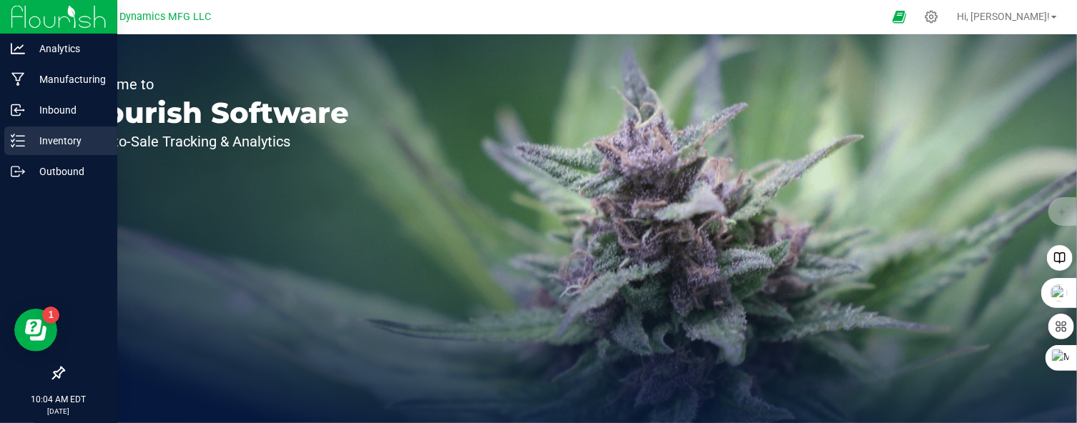
click at [19, 142] on icon at bounding box center [18, 141] width 14 height 14
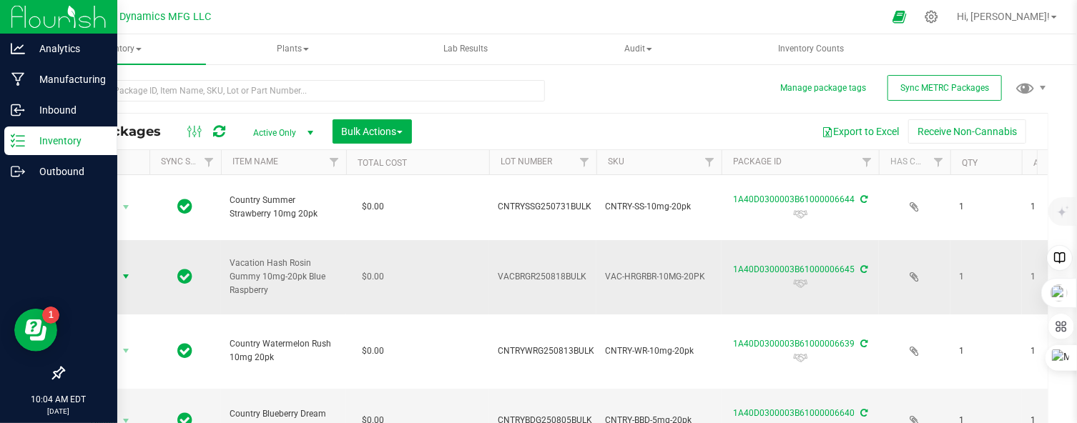
click at [126, 277] on span "select" at bounding box center [125, 276] width 11 height 11
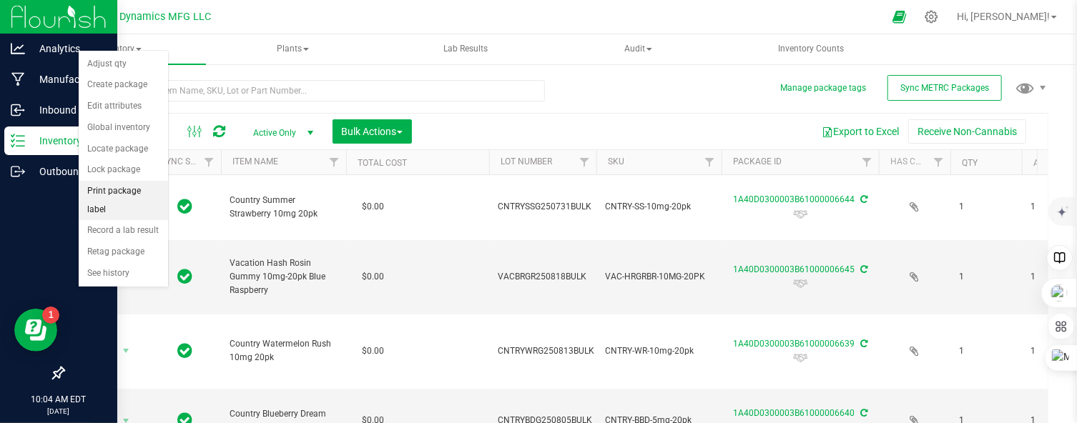
click at [134, 186] on li "Print package label" at bounding box center [123, 200] width 89 height 39
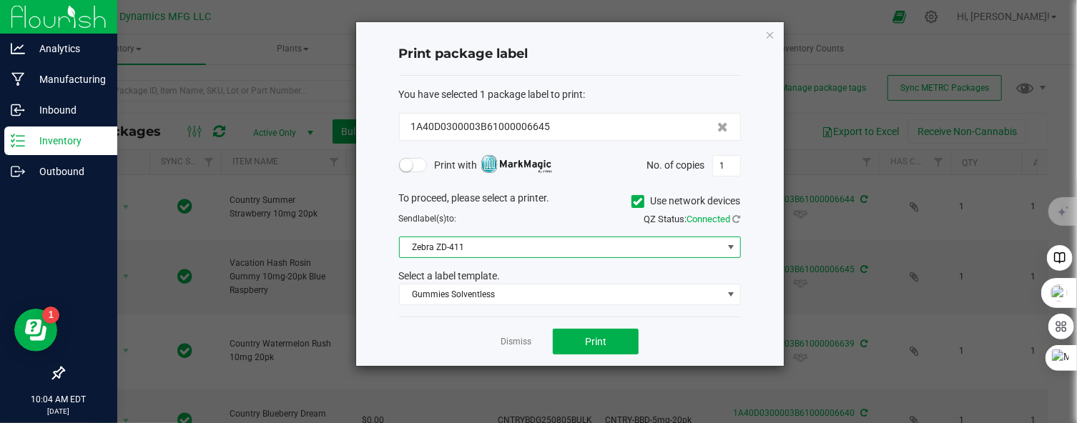
click at [510, 245] on span "Zebra ZD-411" at bounding box center [561, 247] width 322 height 20
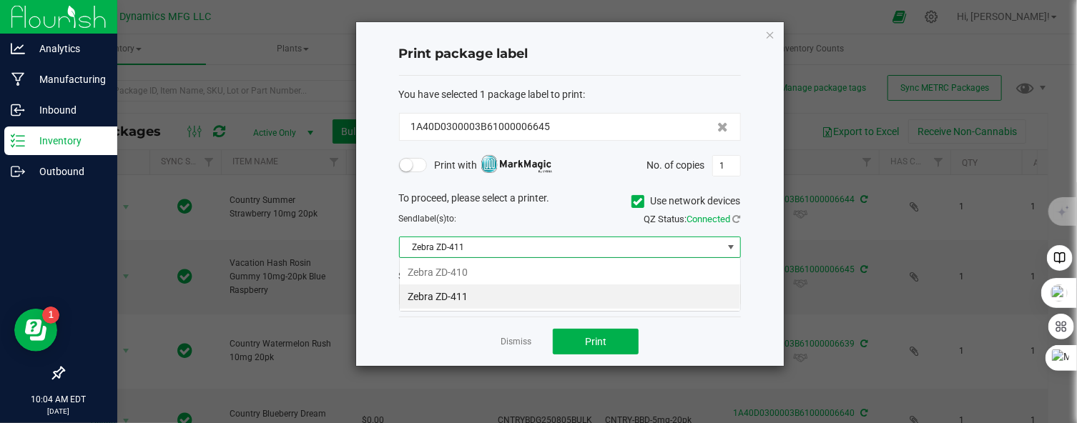
scroll to position [21, 342]
click at [494, 292] on li "Zebra ZD-411" at bounding box center [570, 297] width 340 height 24
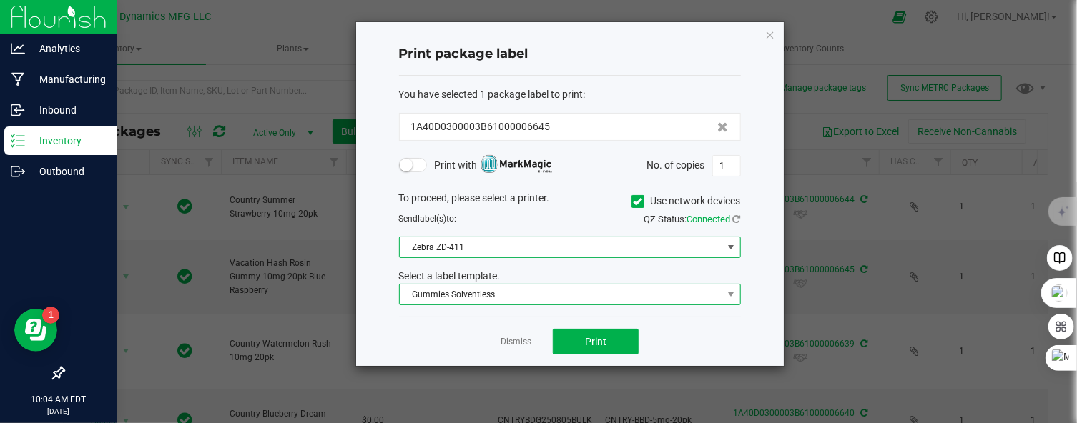
click at [507, 297] on span "Gummies Solventless" at bounding box center [561, 295] width 322 height 20
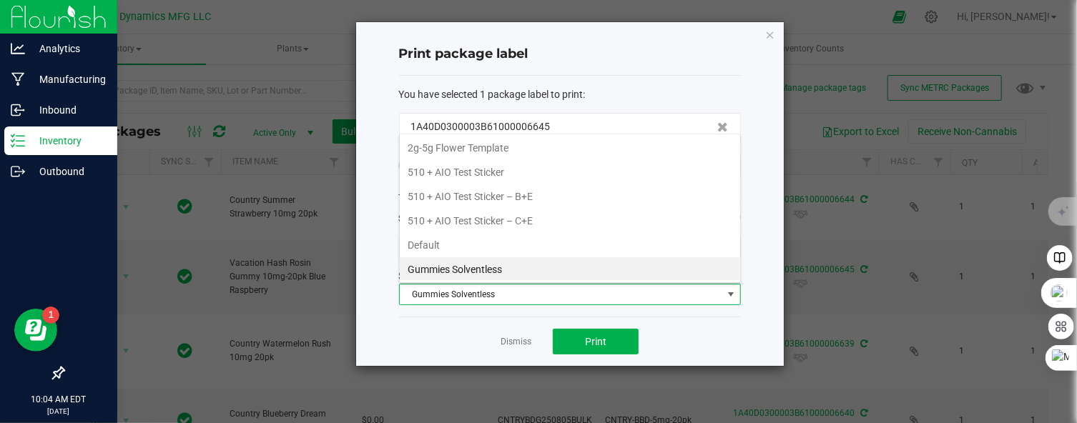
click at [501, 269] on li "Gummies Solventless" at bounding box center [570, 269] width 340 height 24
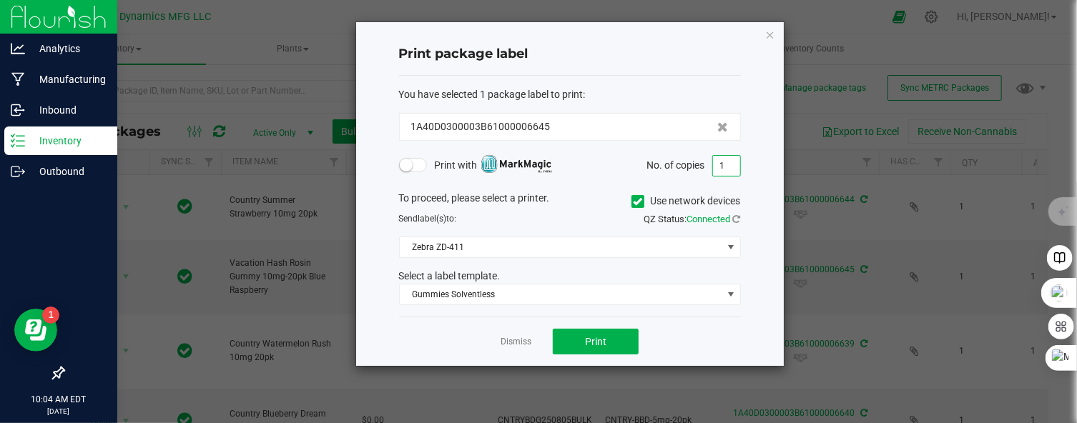
click at [728, 168] on input "1" at bounding box center [726, 166] width 27 height 20
type input "2"
click at [600, 337] on span "Print" at bounding box center [595, 341] width 21 height 11
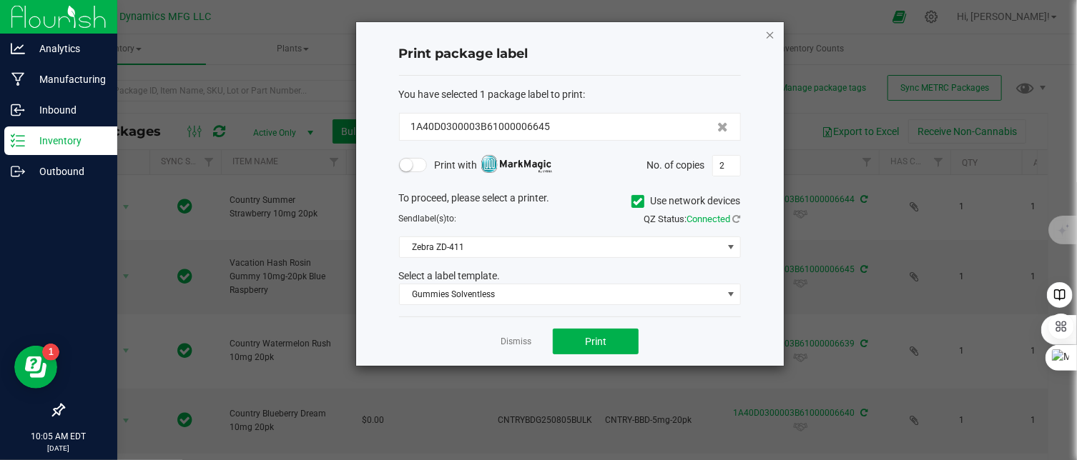
click at [771, 37] on icon "button" at bounding box center [770, 34] width 10 height 17
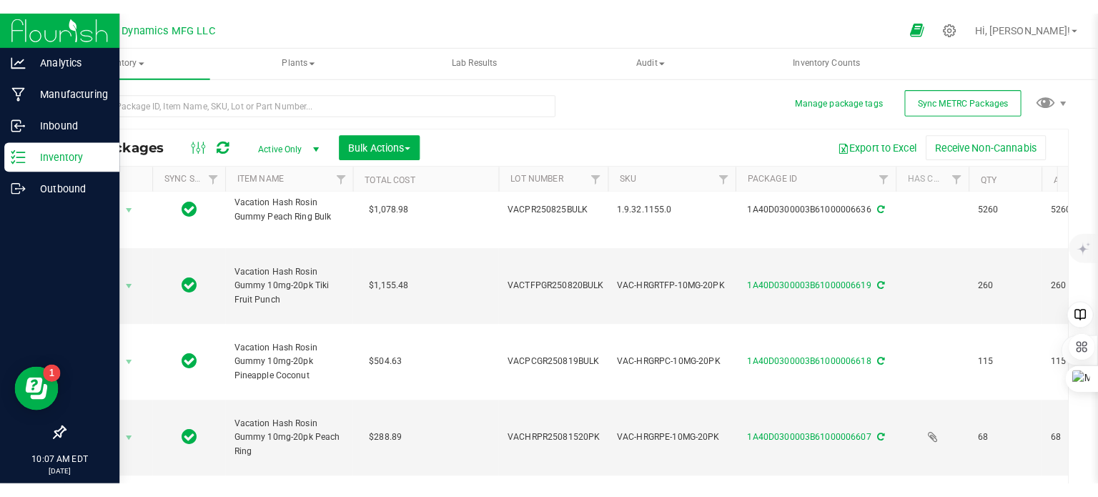
scroll to position [0, 0]
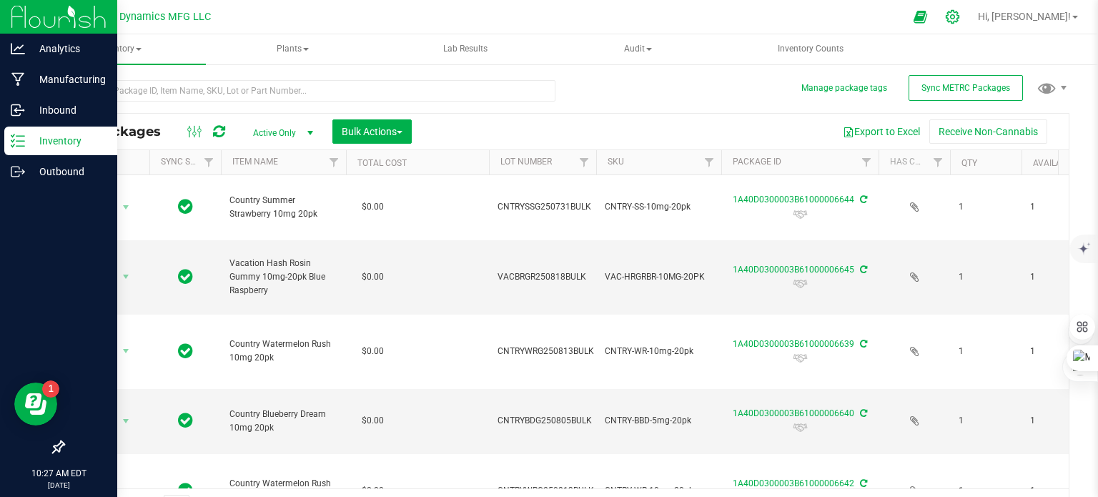
click at [960, 20] on icon at bounding box center [952, 16] width 15 height 15
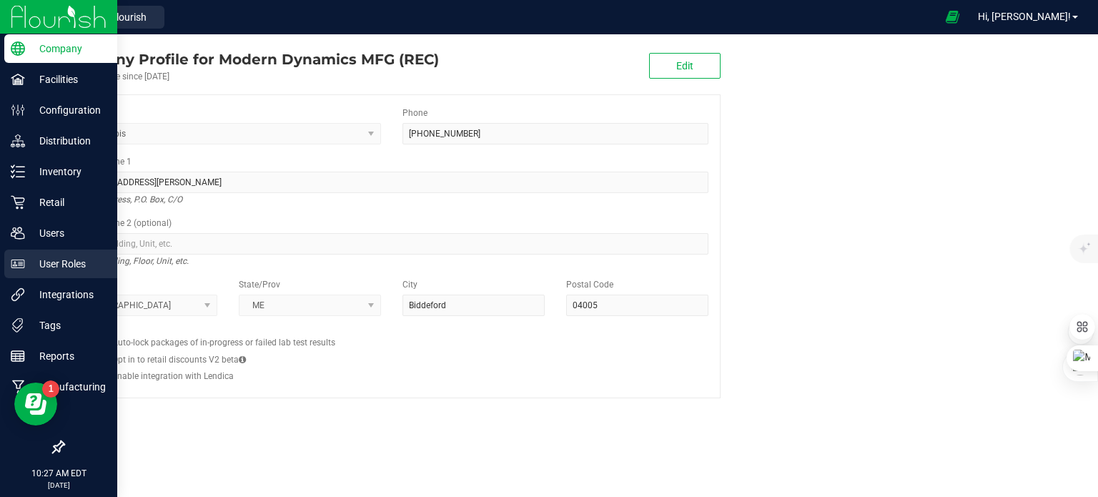
click at [46, 259] on p "User Roles" at bounding box center [68, 263] width 86 height 17
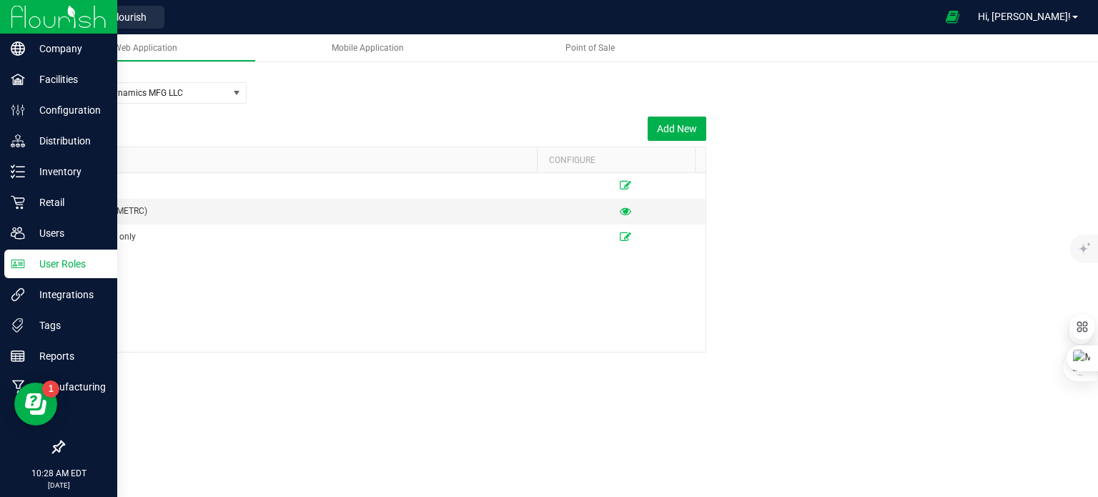
click at [20, 262] on icon at bounding box center [18, 263] width 14 height 9
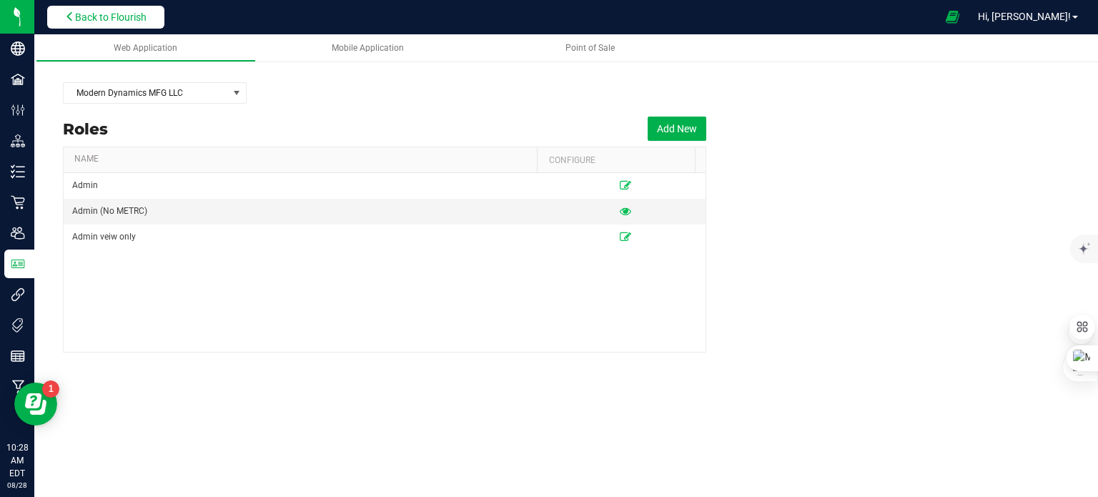
click at [93, 19] on span "Back to Flourish" at bounding box center [110, 16] width 71 height 11
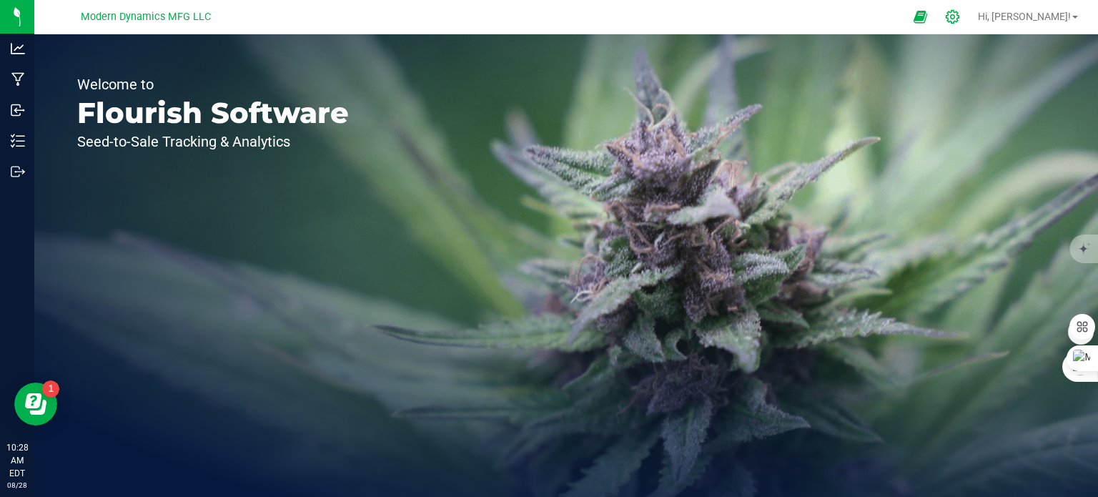
click at [959, 19] on icon at bounding box center [953, 17] width 14 height 14
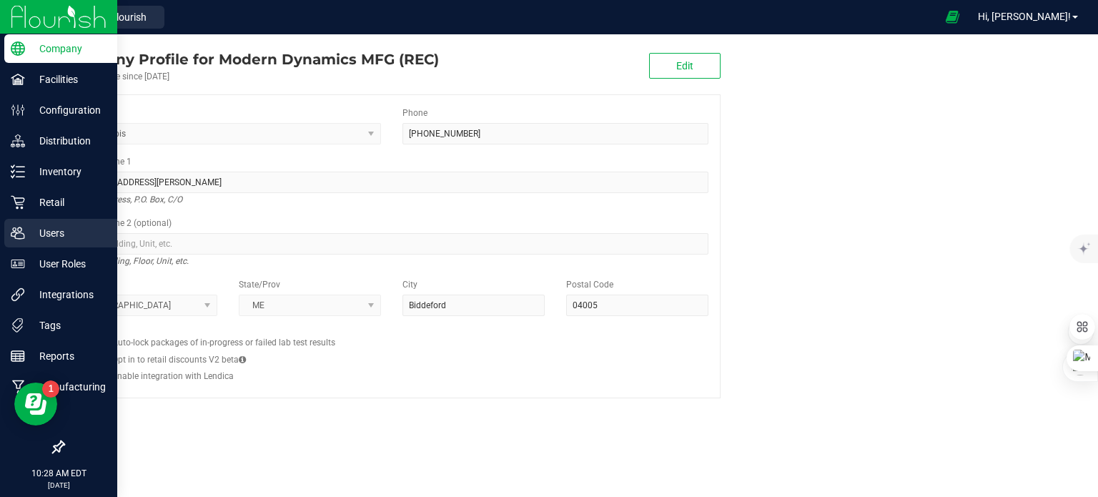
click at [17, 233] on icon at bounding box center [18, 233] width 14 height 12
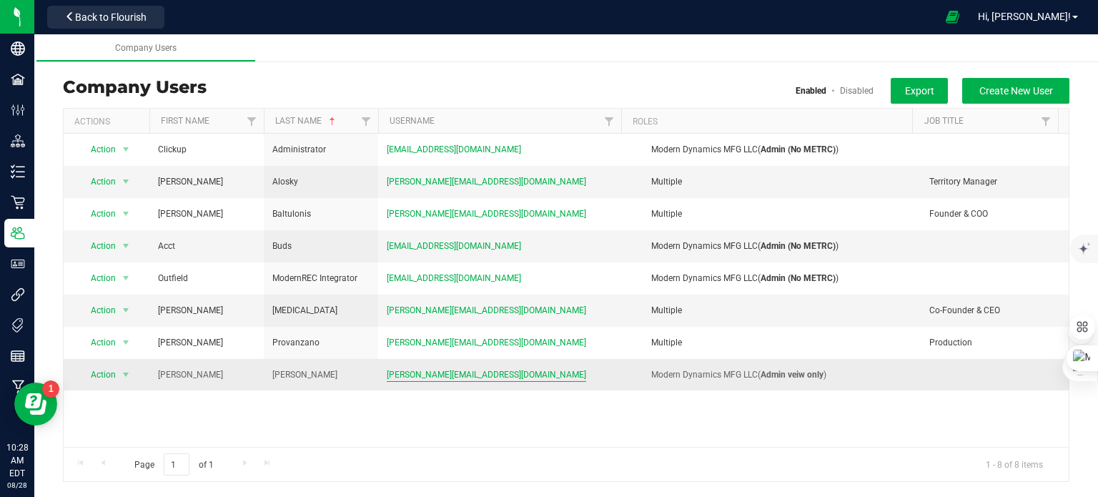
click at [435, 372] on span "[PERSON_NAME][EMAIL_ADDRESS][DOMAIN_NAME]" at bounding box center [486, 375] width 199 height 14
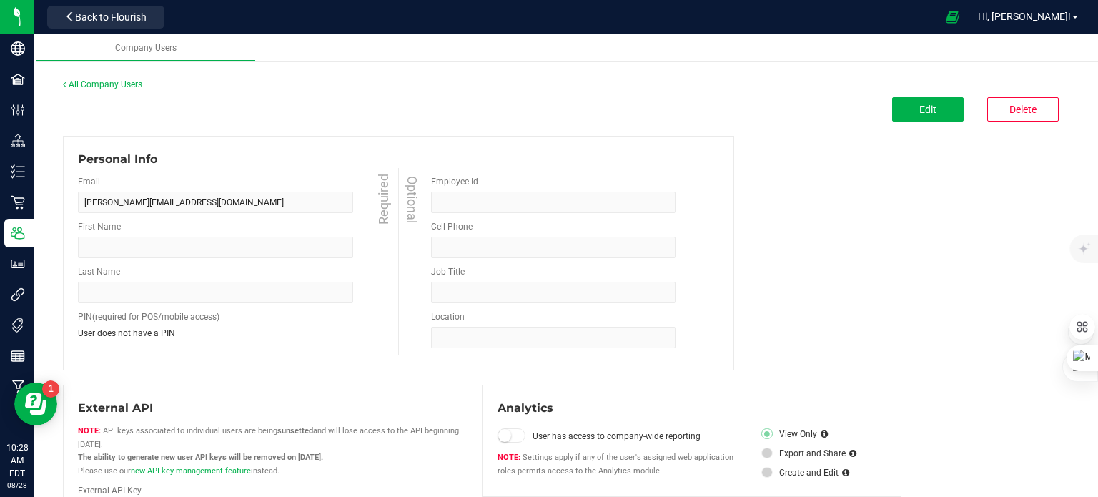
type input "[PERSON_NAME]"
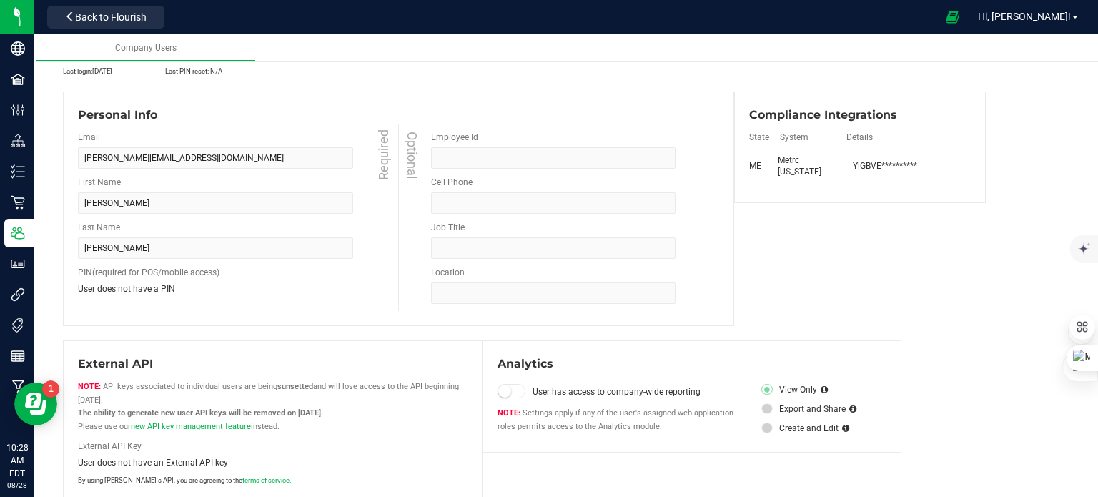
scroll to position [143, 0]
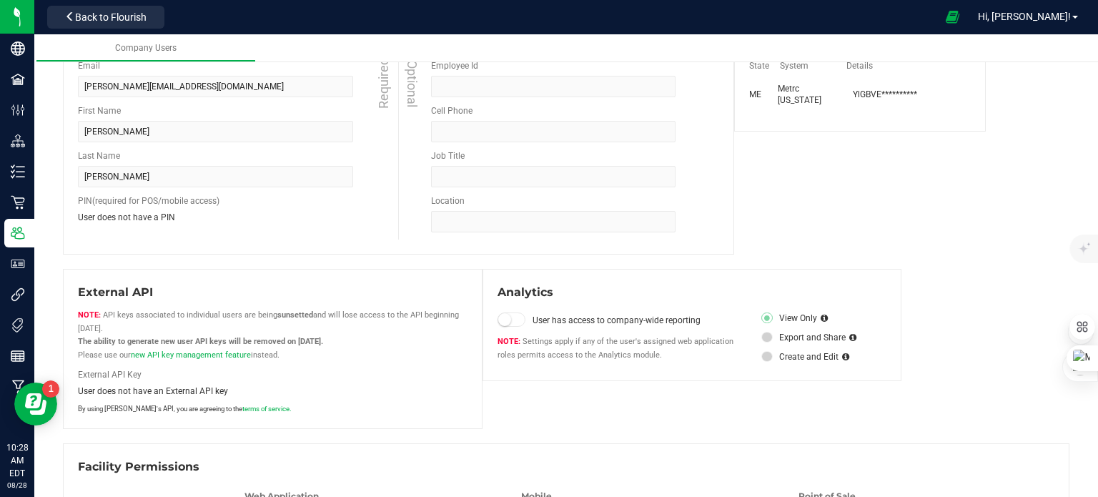
click at [762, 357] on span at bounding box center [766, 356] width 11 height 11
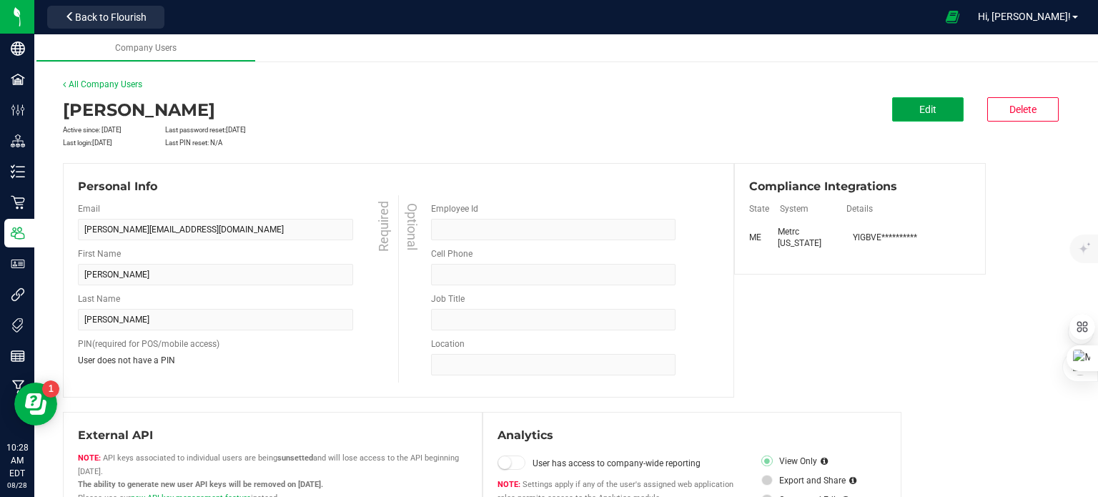
click at [910, 116] on button "Edit" at bounding box center [927, 109] width 71 height 24
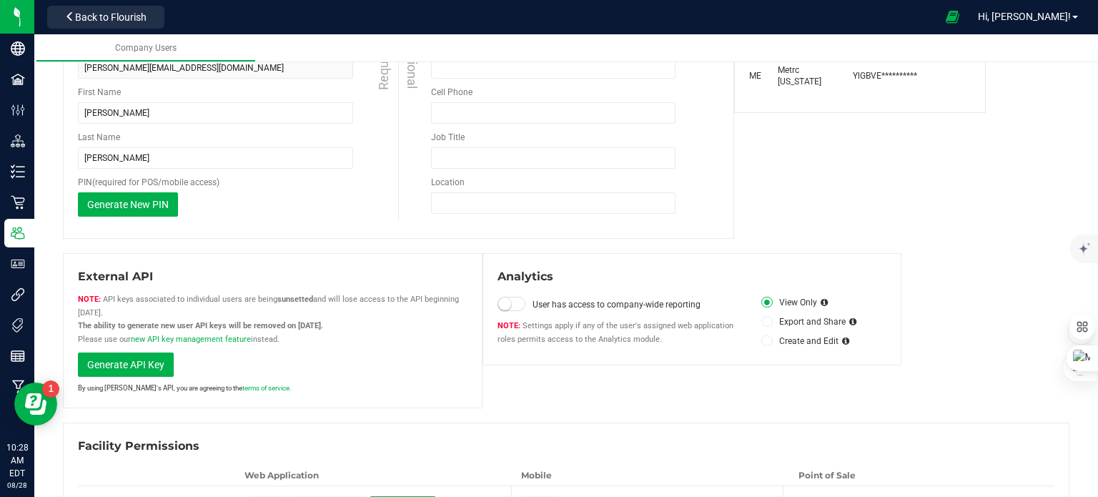
scroll to position [209, 0]
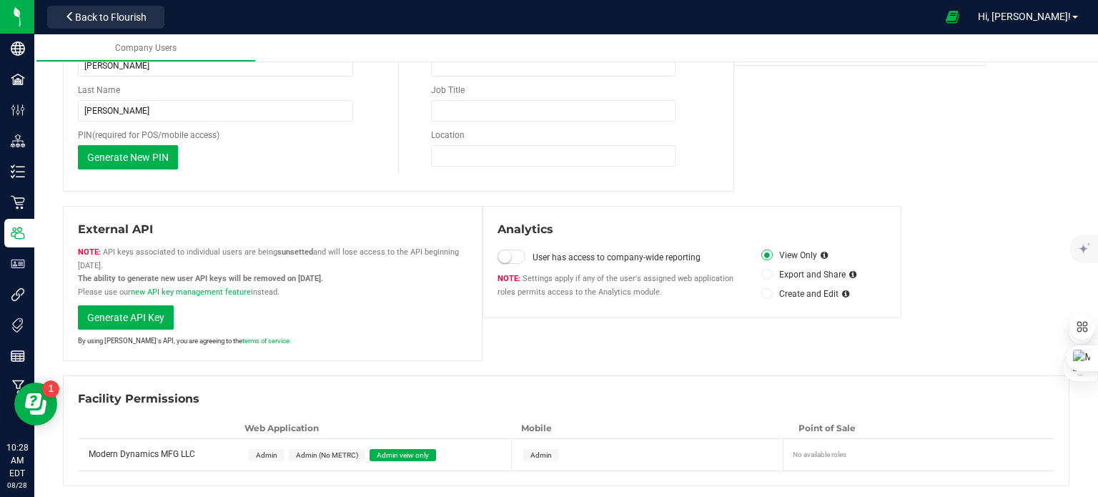
click at [763, 290] on span at bounding box center [766, 293] width 11 height 11
click at [0, 0] on input "Create and Edit" at bounding box center [0, 0] width 0 height 0
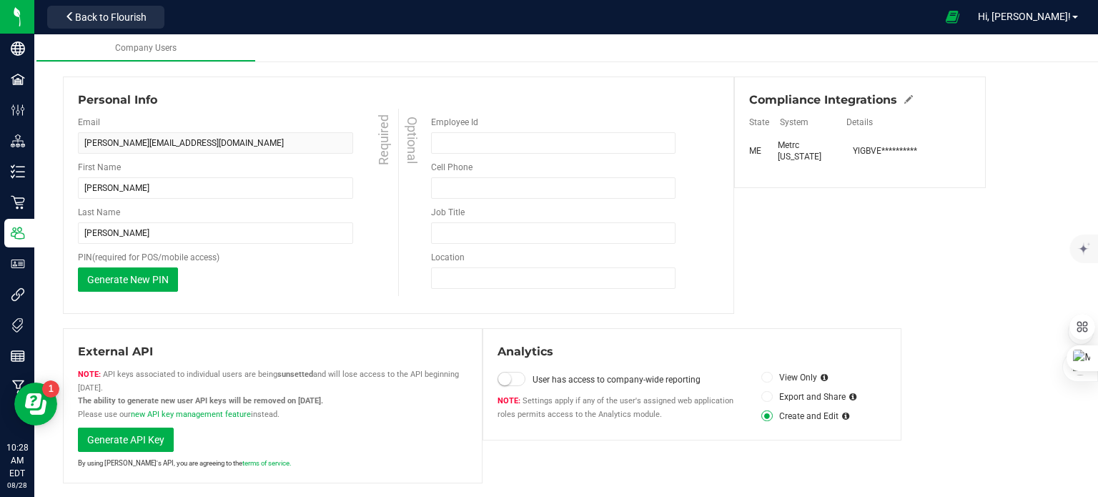
scroll to position [0, 0]
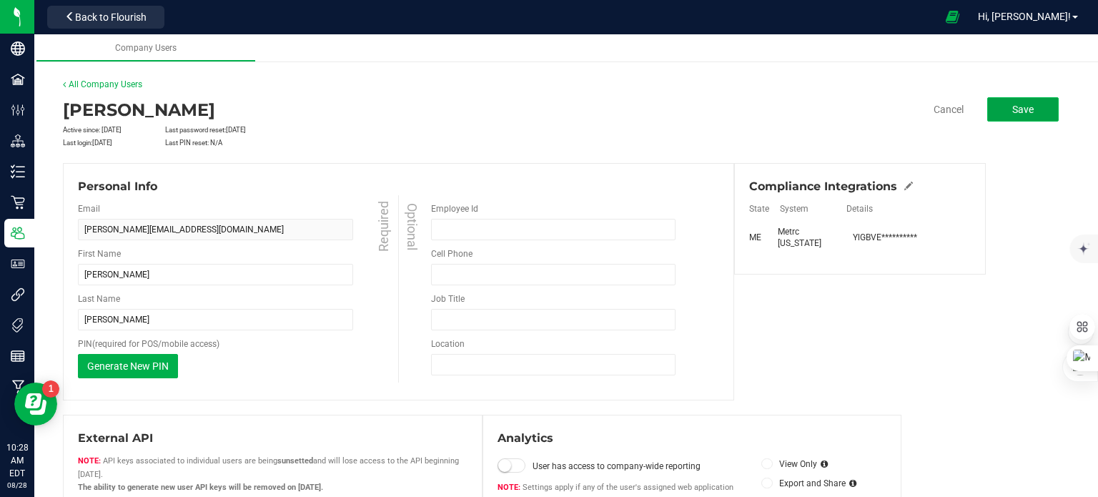
click at [1012, 108] on span "Save" at bounding box center [1022, 109] width 21 height 11
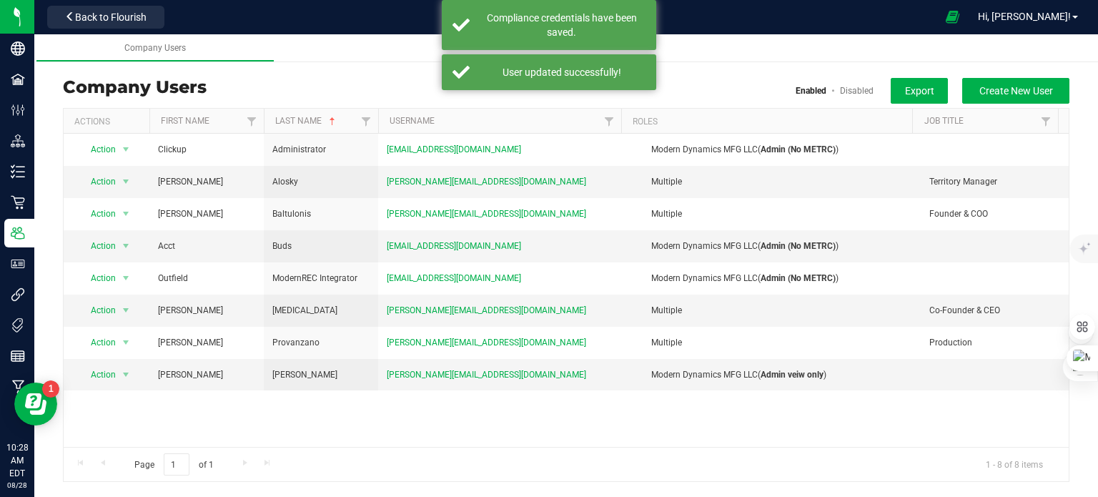
scroll to position [24, 0]
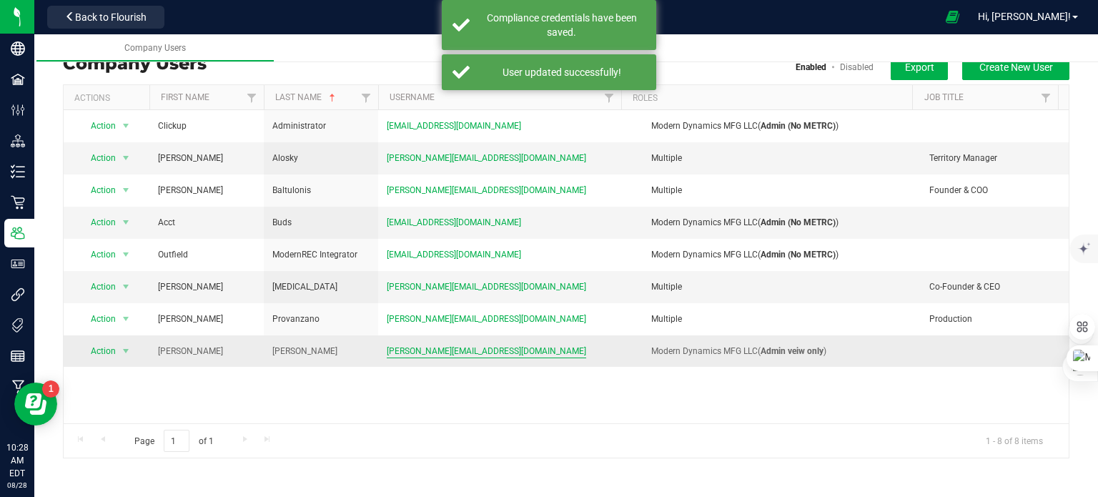
click at [457, 346] on span "[PERSON_NAME][EMAIL_ADDRESS][DOMAIN_NAME]" at bounding box center [486, 352] width 199 height 14
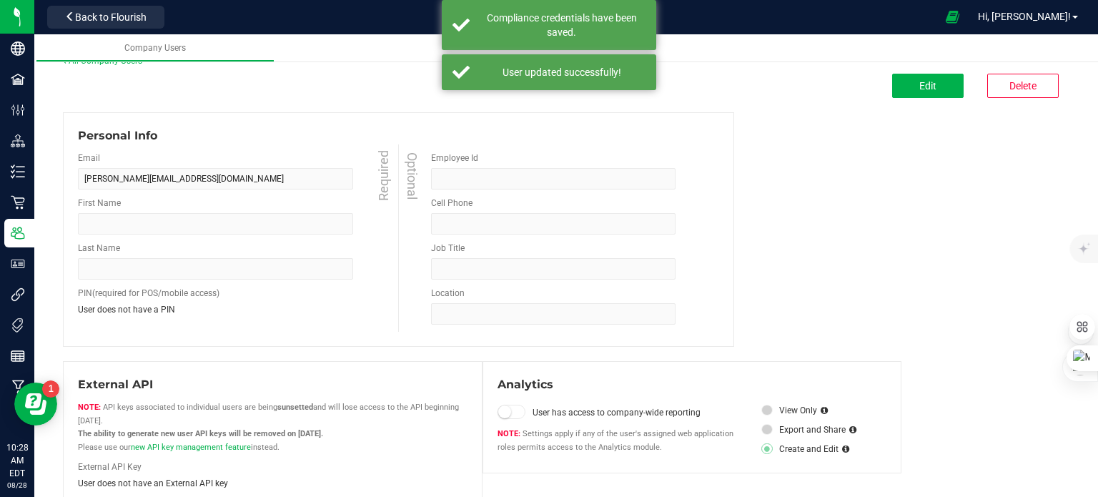
type input "[PERSON_NAME]"
